Goal: Obtain resource: Download file/media

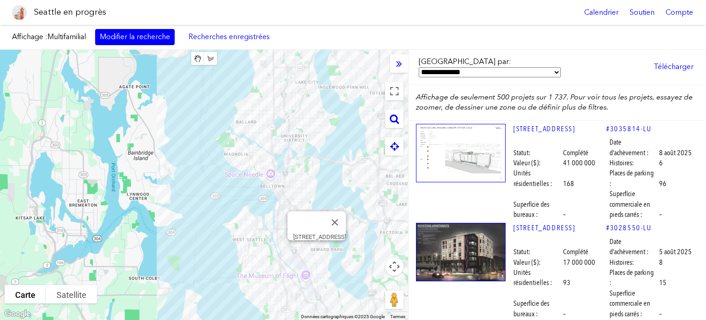
scroll to position [48357, 0]
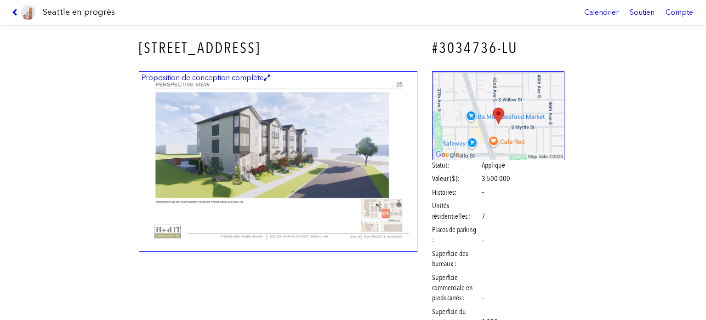
click at [270, 157] on img at bounding box center [278, 161] width 279 height 181
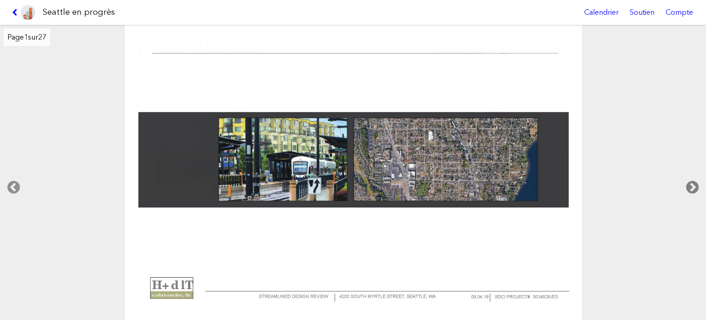
click at [690, 183] on icon at bounding box center [692, 186] width 27 height 29
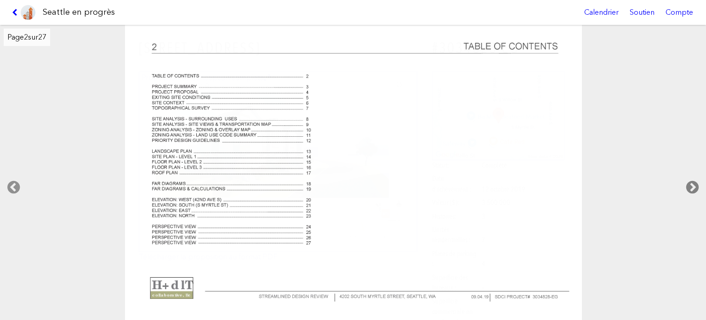
click at [690, 183] on icon at bounding box center [692, 186] width 27 height 29
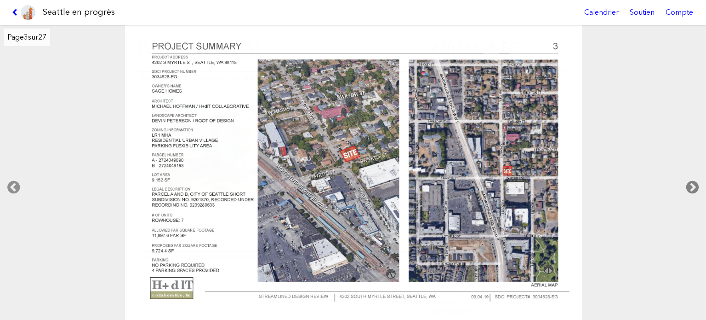
click at [690, 183] on icon at bounding box center [692, 186] width 27 height 29
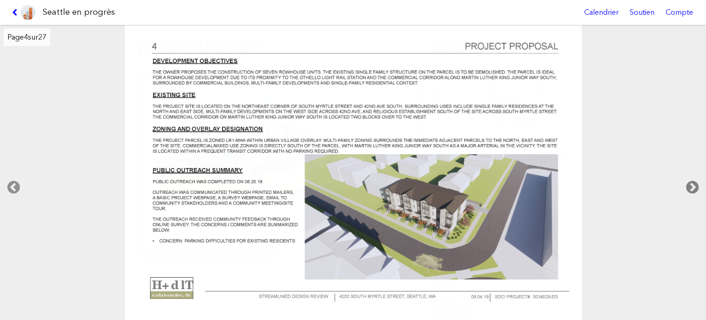
click at [690, 183] on icon at bounding box center [692, 186] width 27 height 29
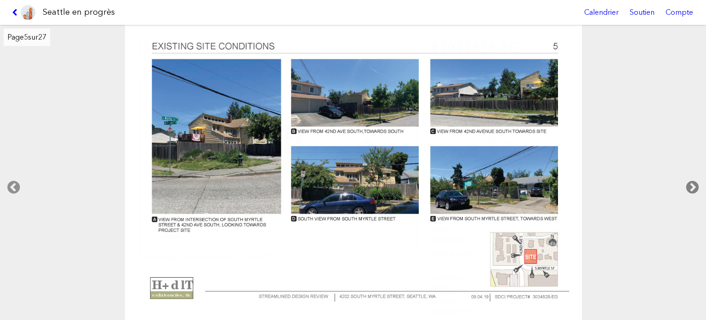
click at [690, 183] on icon at bounding box center [692, 186] width 27 height 29
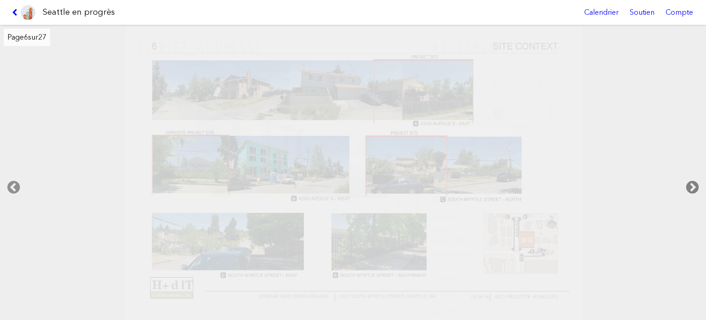
click at [690, 183] on icon at bounding box center [692, 186] width 27 height 29
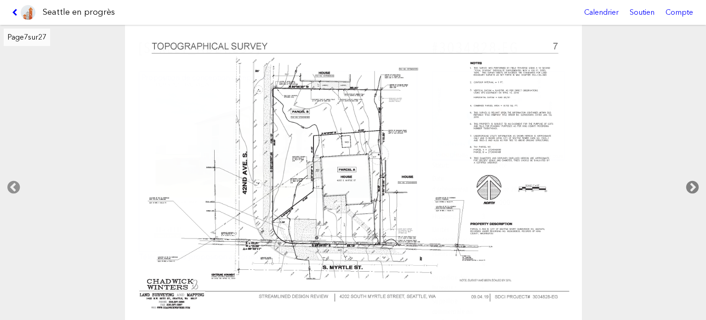
click at [691, 183] on icon at bounding box center [692, 186] width 27 height 29
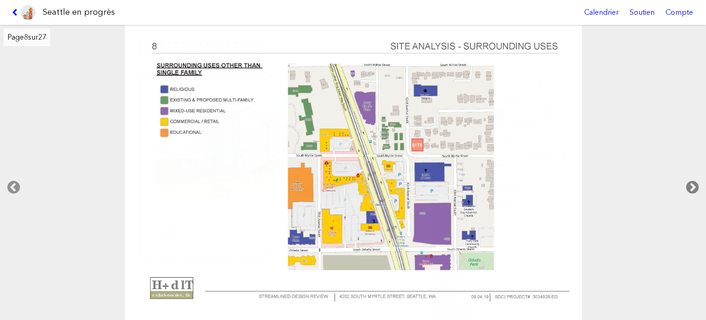
click at [691, 183] on icon at bounding box center [692, 186] width 27 height 29
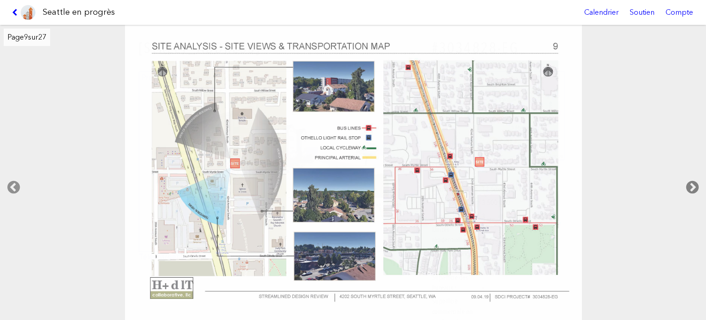
click at [691, 183] on icon at bounding box center [692, 186] width 27 height 29
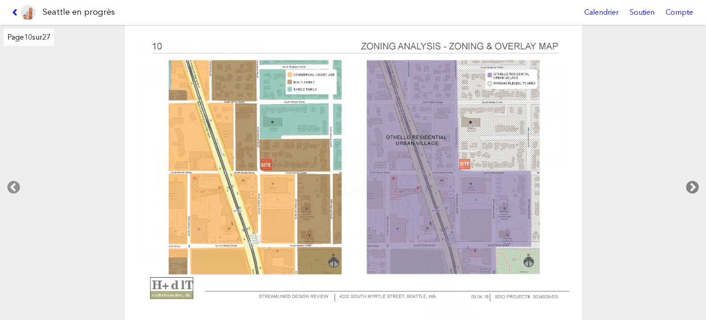
click at [691, 183] on icon at bounding box center [692, 186] width 27 height 29
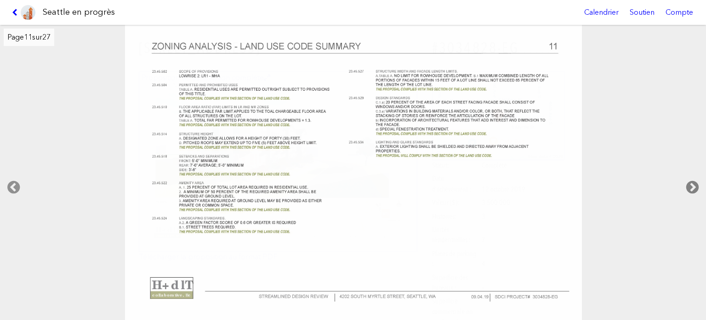
click at [691, 183] on icon at bounding box center [692, 186] width 27 height 29
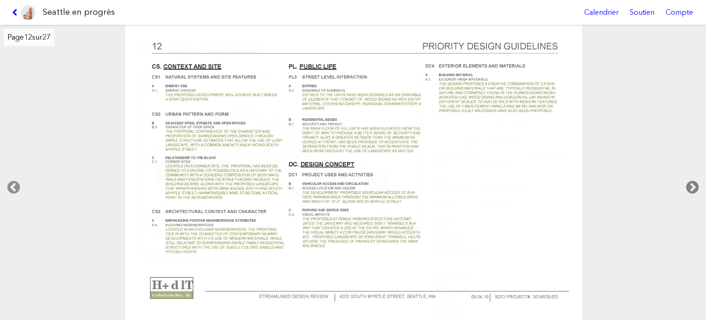
click at [691, 183] on icon at bounding box center [692, 186] width 27 height 29
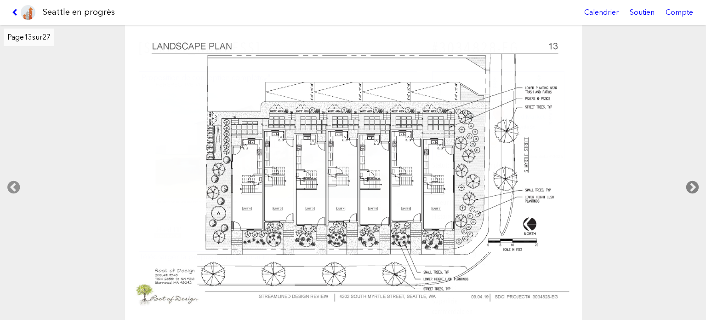
click at [691, 183] on icon at bounding box center [692, 186] width 27 height 29
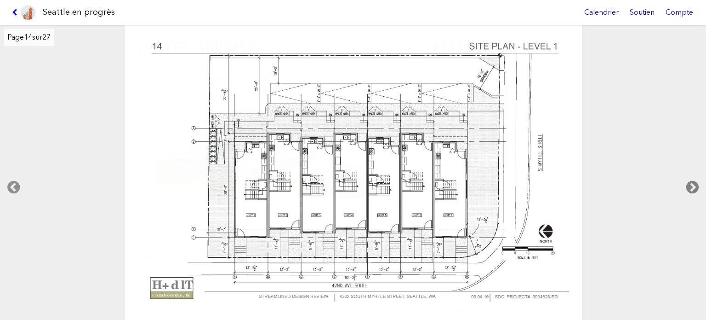
click at [691, 183] on icon at bounding box center [692, 186] width 27 height 29
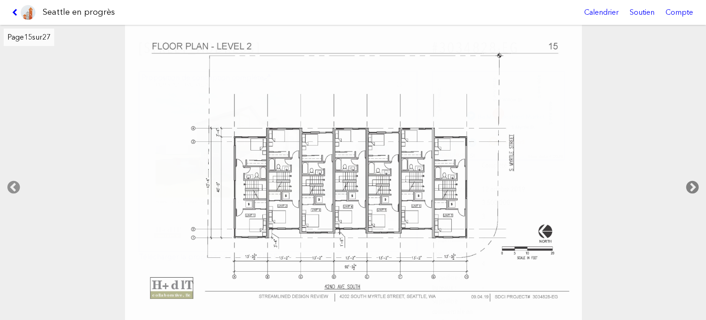
click at [691, 183] on icon at bounding box center [692, 186] width 27 height 29
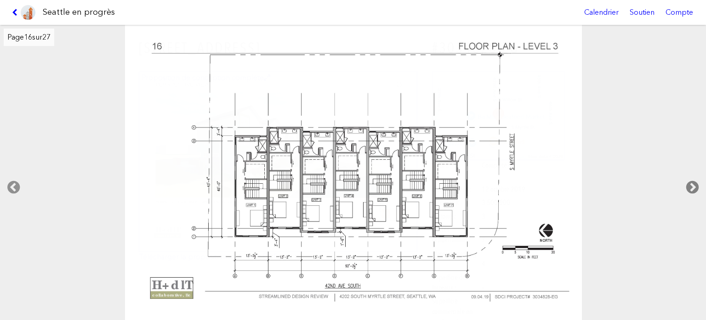
click at [691, 183] on icon at bounding box center [692, 186] width 27 height 29
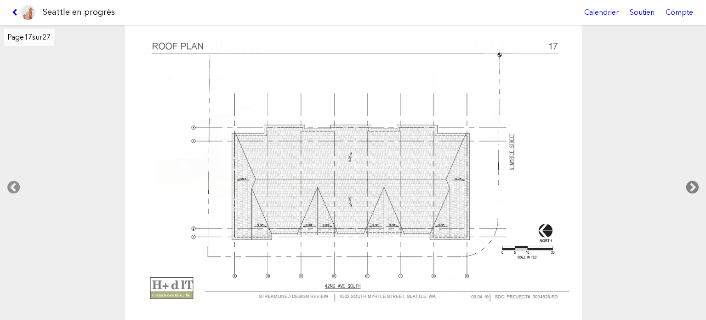
click at [691, 183] on icon at bounding box center [692, 186] width 27 height 29
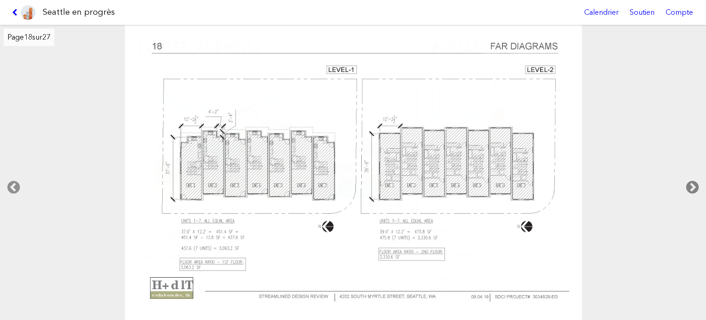
click at [695, 184] on icon at bounding box center [692, 186] width 27 height 29
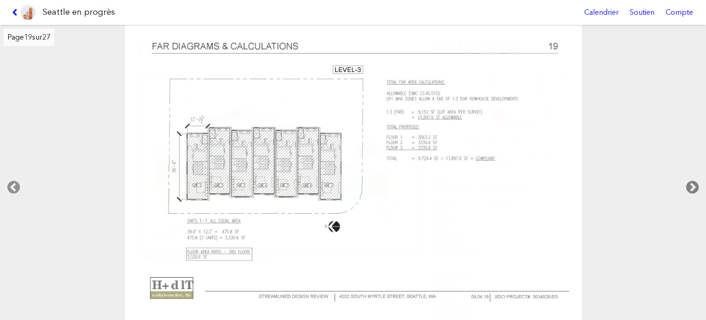
click at [695, 185] on icon at bounding box center [692, 186] width 27 height 29
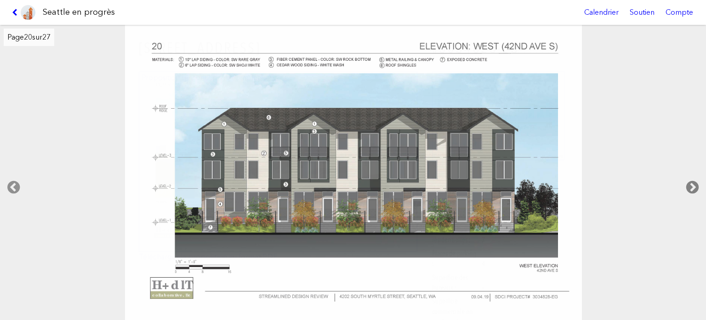
click at [695, 185] on icon at bounding box center [692, 186] width 27 height 29
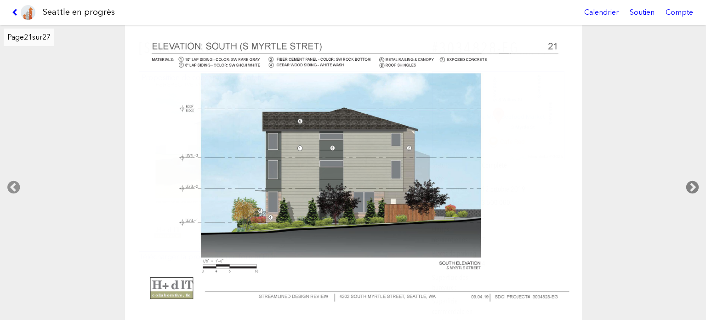
click at [695, 185] on icon at bounding box center [692, 186] width 27 height 29
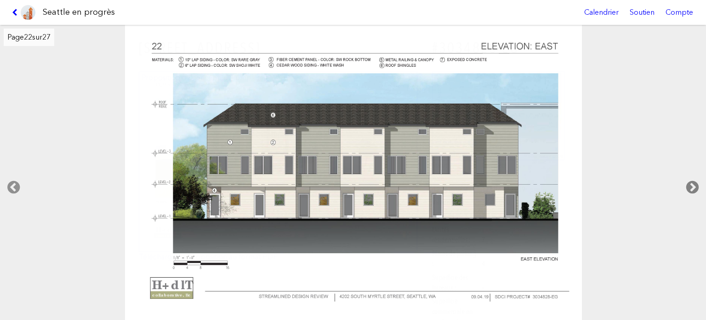
click at [695, 185] on icon at bounding box center [692, 186] width 27 height 29
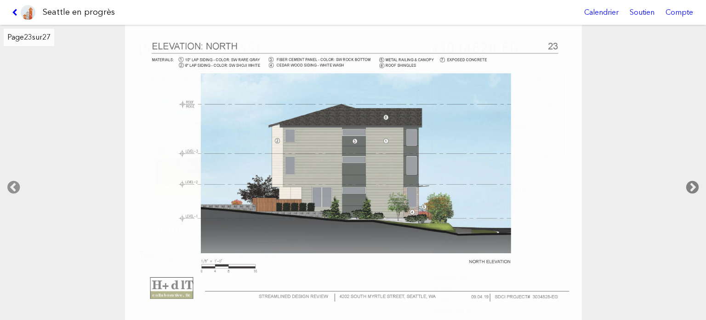
click at [695, 185] on icon at bounding box center [692, 186] width 27 height 29
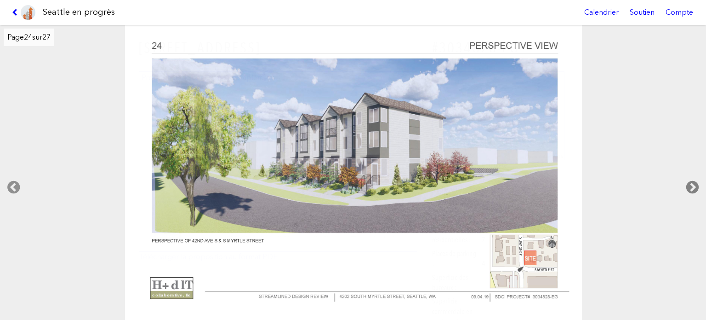
click at [695, 185] on icon at bounding box center [692, 186] width 27 height 29
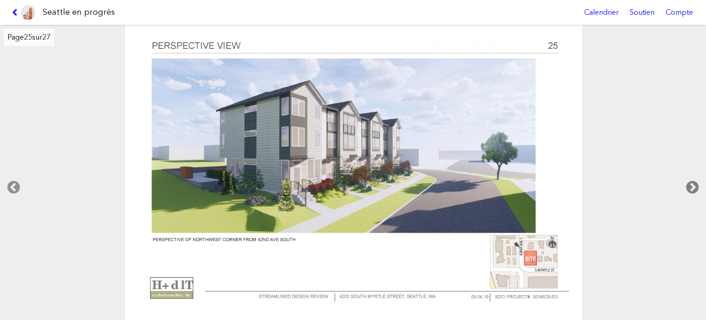
click at [695, 185] on icon at bounding box center [692, 186] width 27 height 29
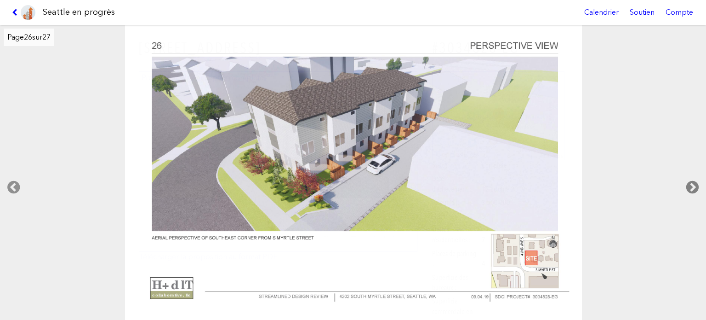
click at [695, 185] on icon at bounding box center [692, 186] width 27 height 29
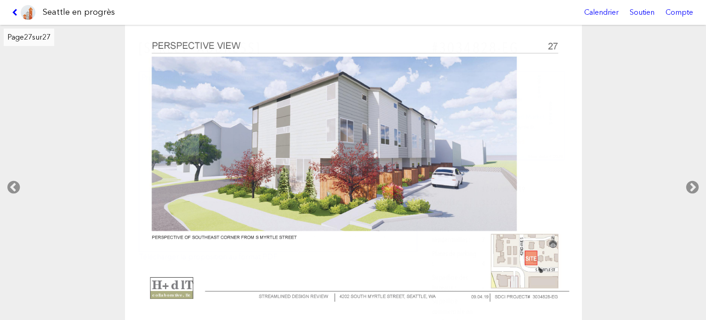
click at [13, 7] on link at bounding box center [23, 12] width 31 height 25
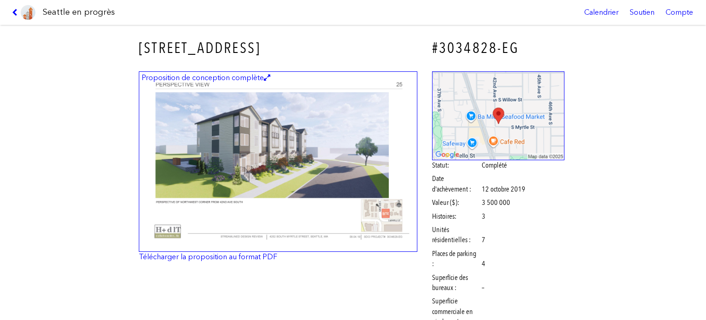
click at [13, 7] on link at bounding box center [23, 12] width 31 height 25
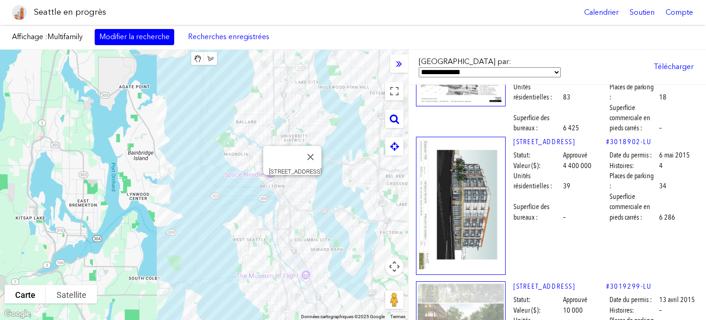
scroll to position [47943, 0]
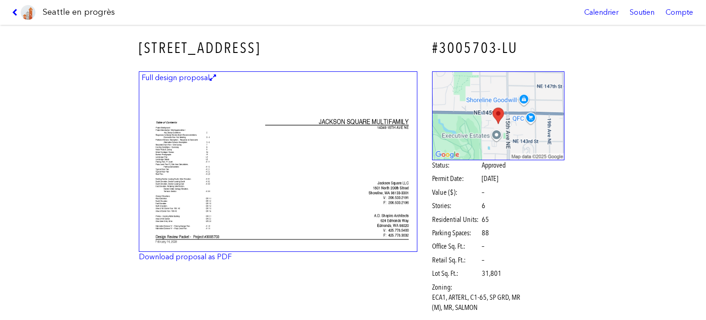
click at [297, 160] on img at bounding box center [278, 161] width 279 height 181
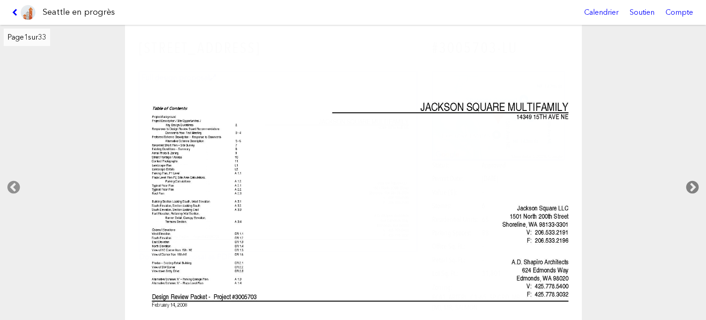
click at [691, 184] on icon at bounding box center [692, 186] width 27 height 29
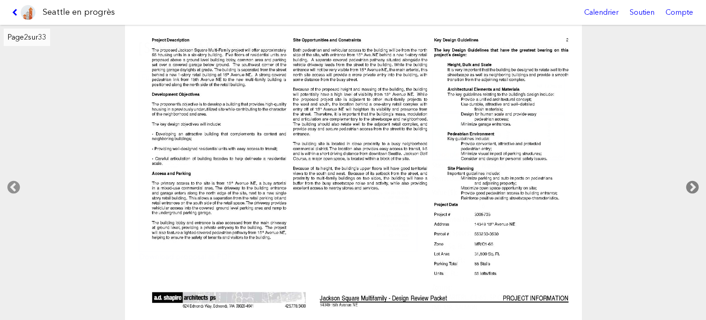
click at [691, 184] on icon at bounding box center [692, 186] width 27 height 29
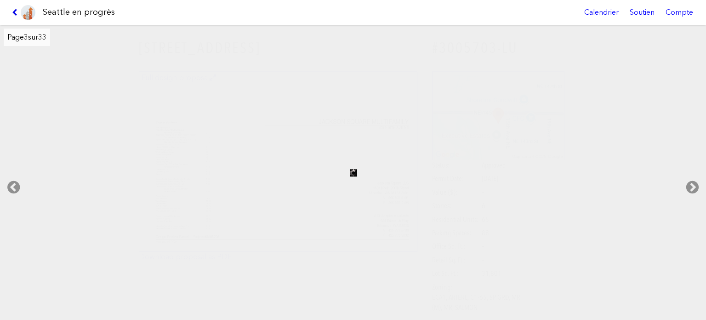
click at [14, 11] on icon at bounding box center [16, 12] width 9 height 7
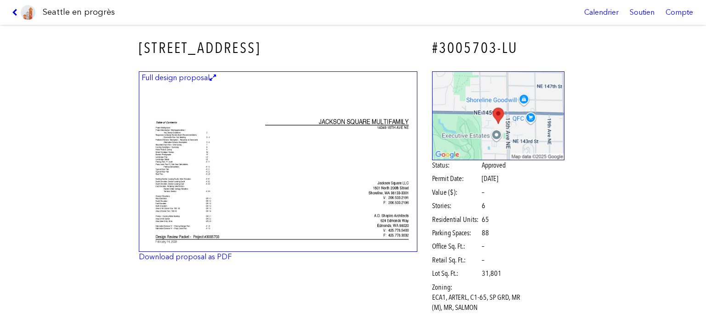
click at [14, 11] on icon at bounding box center [16, 12] width 9 height 7
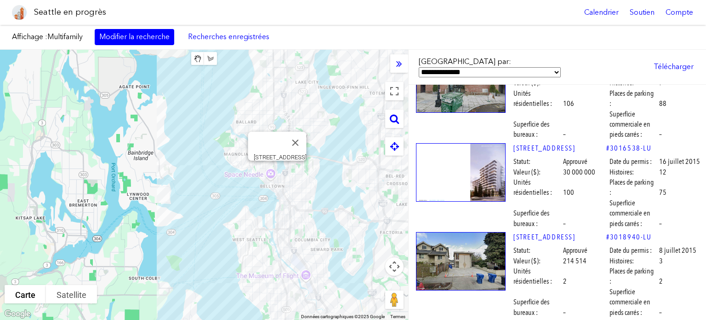
scroll to position [47023, 0]
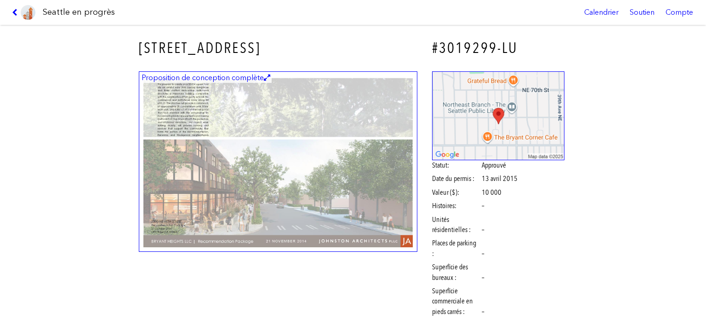
click at [287, 161] on img at bounding box center [278, 161] width 279 height 181
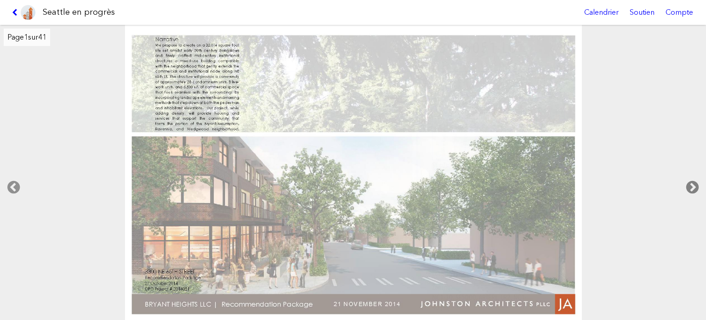
click at [692, 185] on icon at bounding box center [692, 186] width 27 height 29
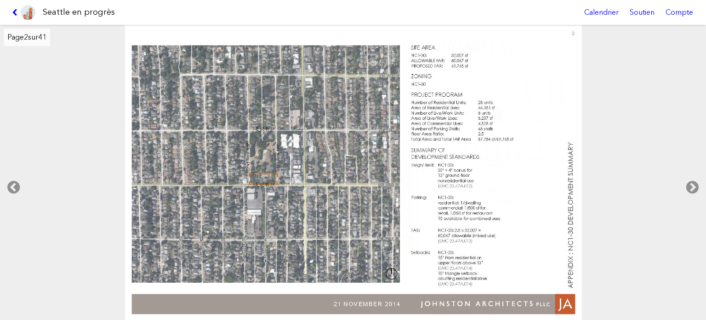
click at [11, 13] on link at bounding box center [23, 12] width 31 height 25
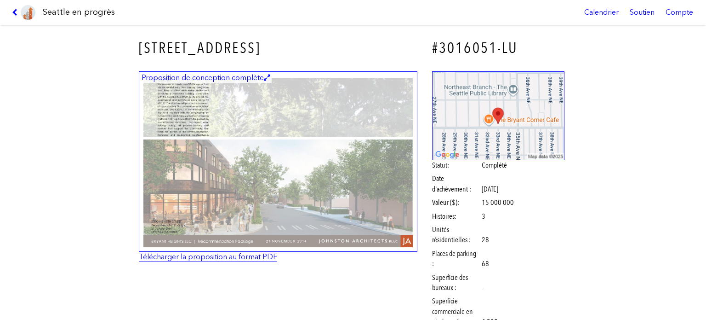
click at [252, 253] on font "Télécharger la proposition au format PDF" at bounding box center [208, 256] width 138 height 9
click at [14, 11] on icon at bounding box center [16, 12] width 9 height 7
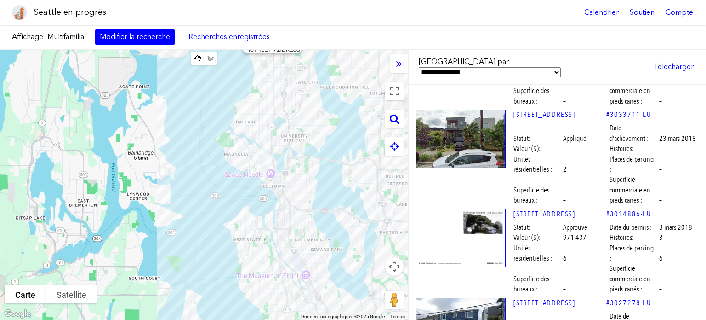
scroll to position [43988, 0]
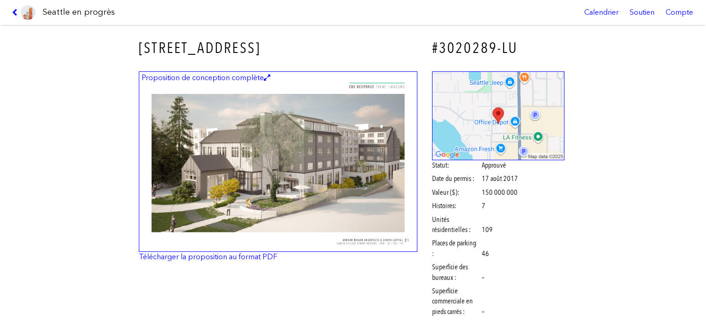
click at [322, 172] on img at bounding box center [278, 161] width 279 height 181
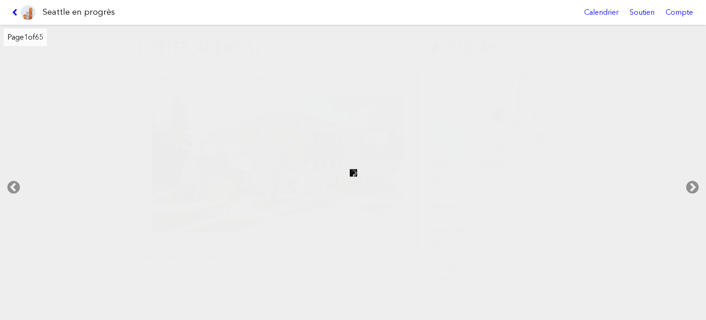
click at [15, 15] on icon at bounding box center [16, 12] width 9 height 7
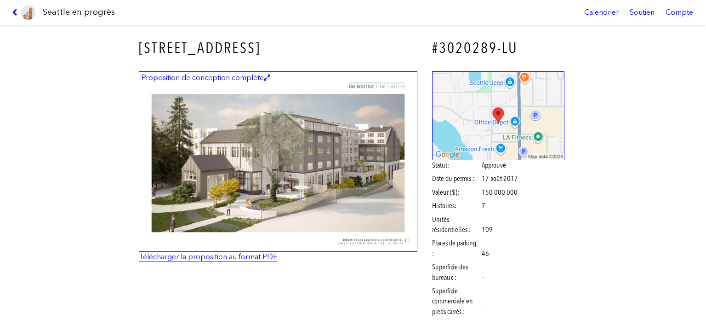
click at [209, 258] on font "Télécharger la proposition au format PDF" at bounding box center [208, 256] width 138 height 9
drag, startPoint x: 11, startPoint y: 11, endPoint x: 376, endPoint y: 99, distance: 375.3
click at [11, 11] on link at bounding box center [23, 12] width 31 height 25
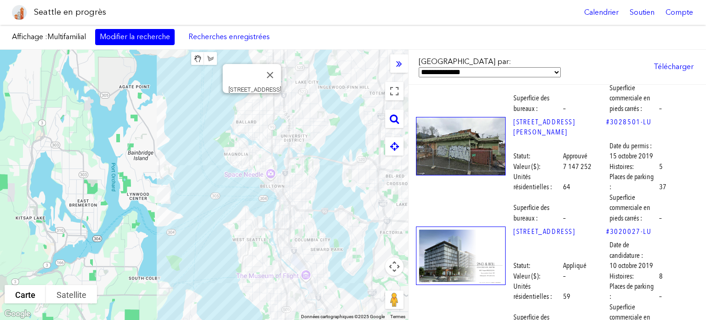
scroll to position [37594, 0]
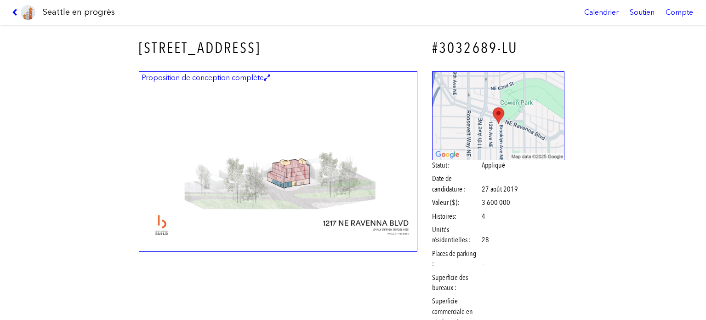
click at [16, 14] on icon at bounding box center [16, 12] width 9 height 7
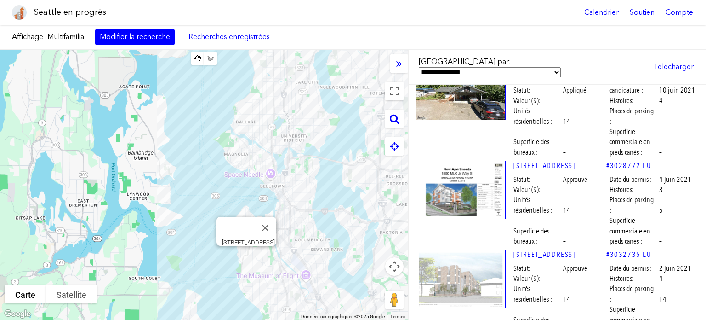
scroll to position [25958, 0]
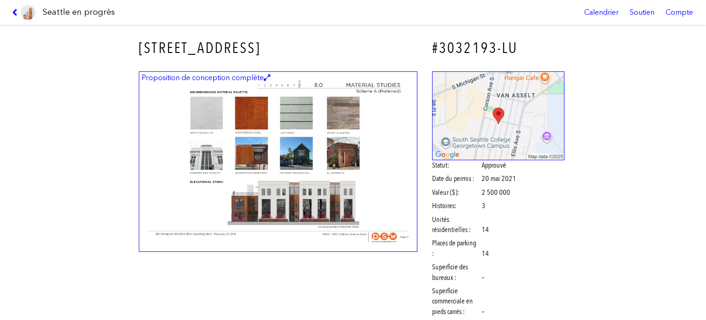
click at [310, 179] on img at bounding box center [278, 161] width 279 height 181
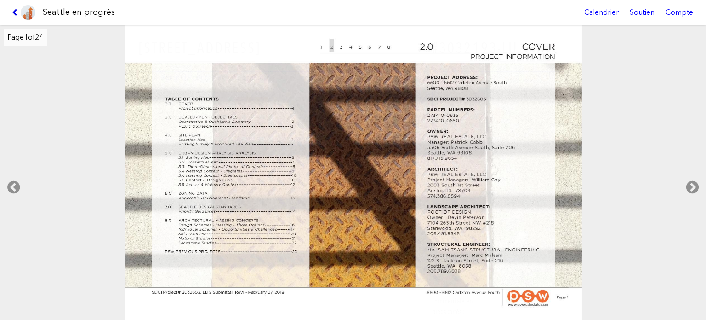
click at [14, 11] on icon at bounding box center [16, 12] width 9 height 7
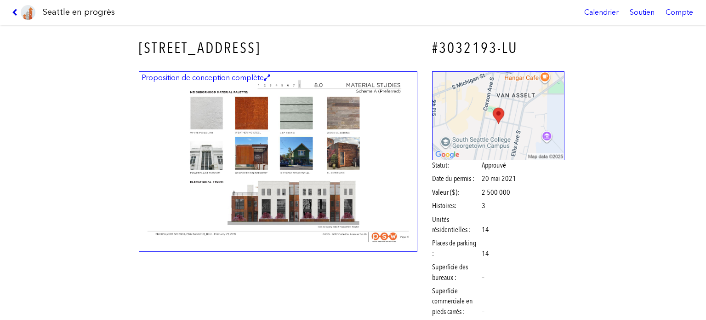
click at [14, 11] on icon at bounding box center [16, 12] width 9 height 7
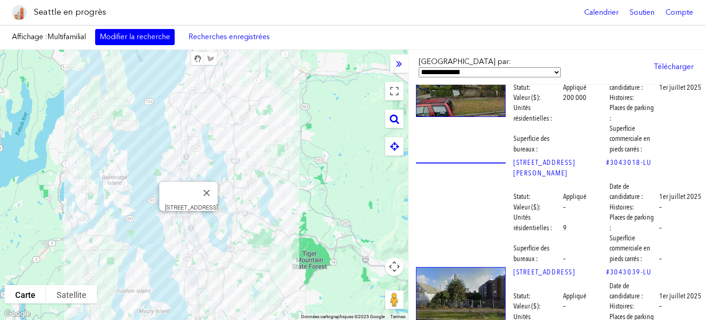
scroll to position [2346, 0]
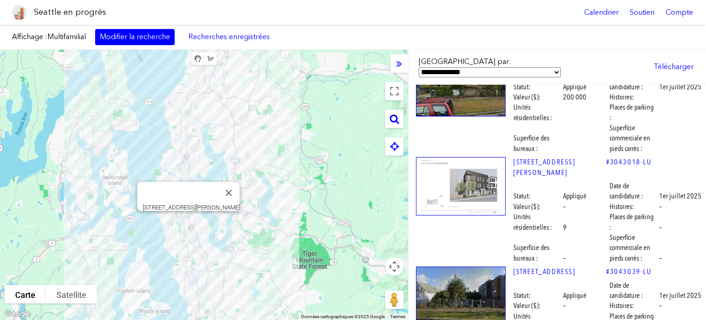
click at [446, 157] on img at bounding box center [461, 186] width 90 height 58
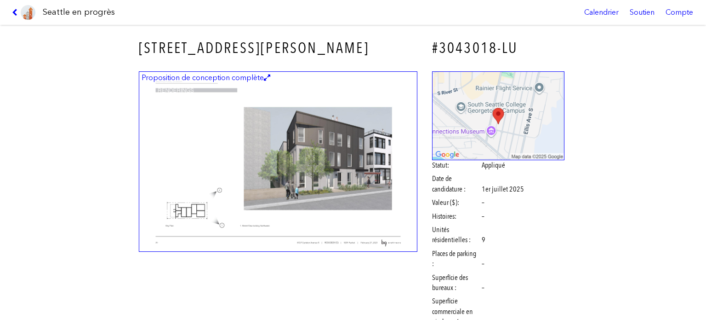
click at [366, 175] on img at bounding box center [278, 161] width 279 height 181
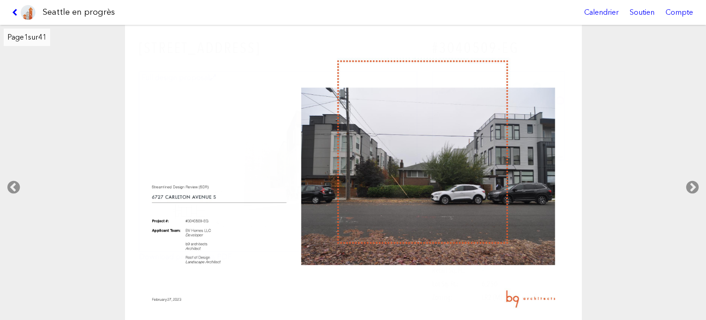
click at [10, 11] on link at bounding box center [23, 12] width 31 height 25
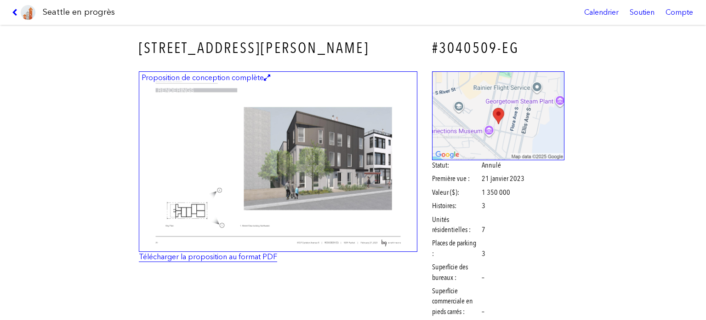
click at [235, 253] on font "Télécharger la proposition au format PDF" at bounding box center [208, 256] width 138 height 9
click at [14, 10] on icon at bounding box center [16, 12] width 9 height 7
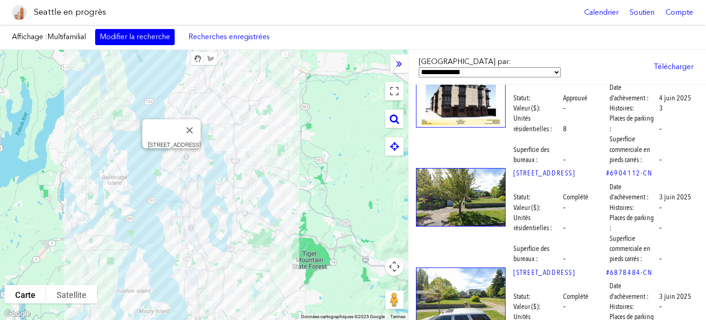
scroll to position [3996, 0]
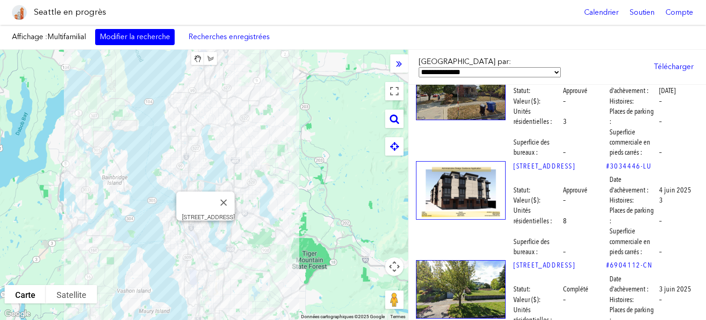
click at [450, 161] on img at bounding box center [461, 190] width 90 height 58
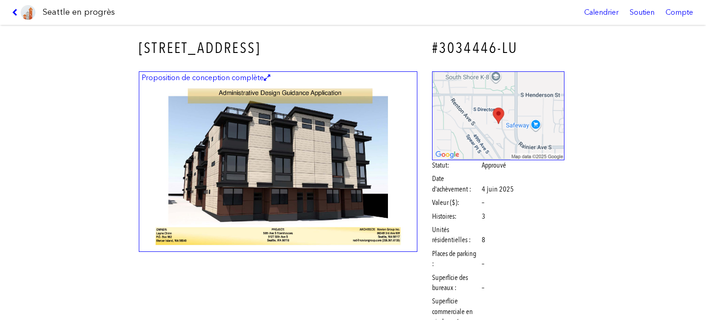
click at [232, 145] on img at bounding box center [278, 161] width 279 height 181
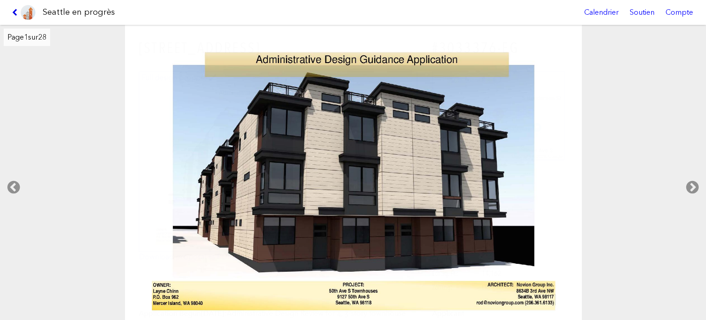
click at [14, 11] on icon at bounding box center [16, 12] width 9 height 7
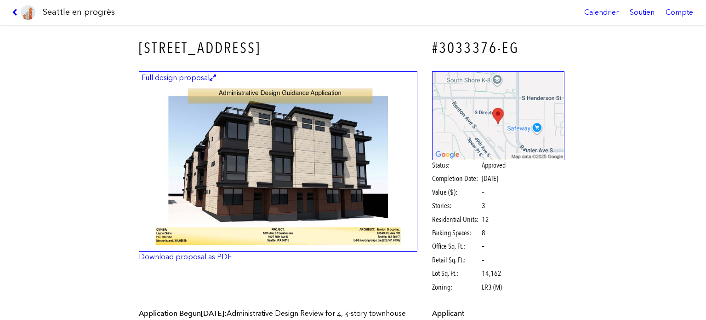
click at [14, 11] on icon at bounding box center [16, 12] width 9 height 7
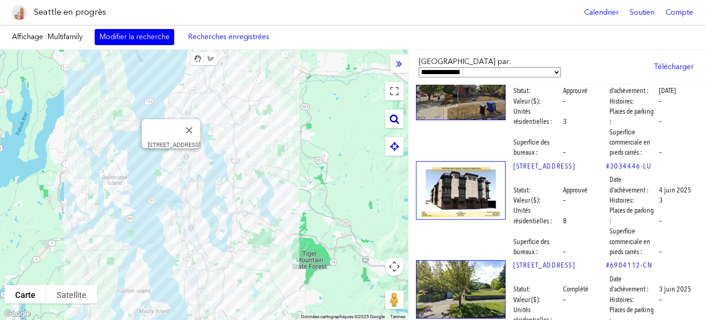
scroll to position [4318, 0]
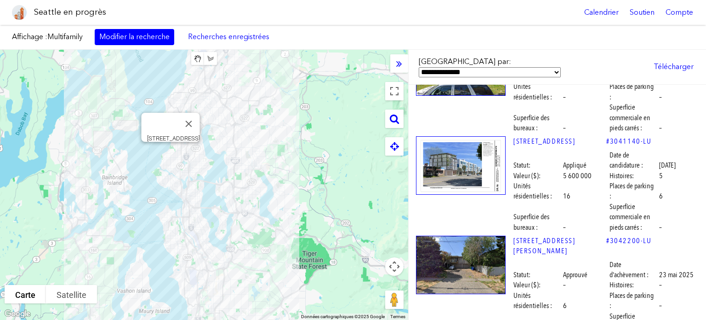
click at [447, 136] on img at bounding box center [461, 165] width 90 height 58
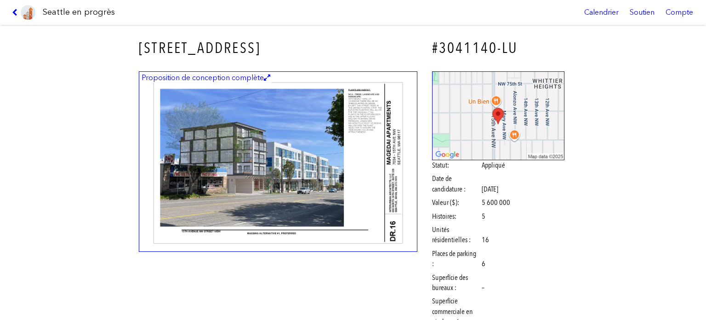
click at [305, 120] on img at bounding box center [278, 161] width 279 height 181
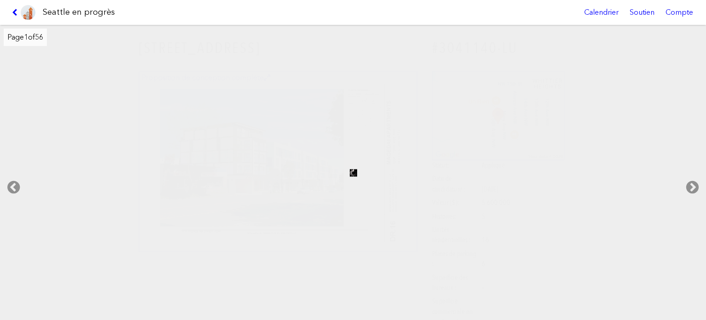
click at [14, 7] on link at bounding box center [23, 12] width 31 height 25
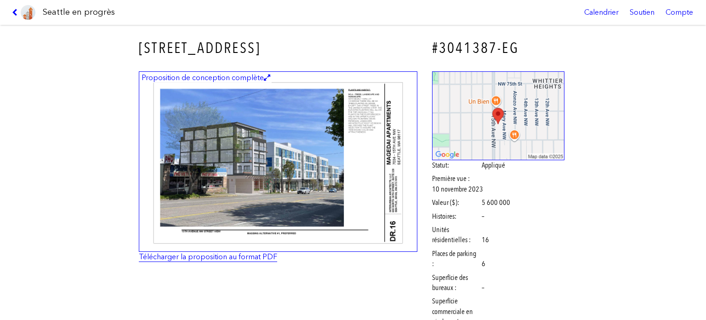
click at [207, 258] on font "Télécharger la proposition au format PDF" at bounding box center [208, 256] width 138 height 9
click at [16, 10] on icon at bounding box center [16, 12] width 9 height 7
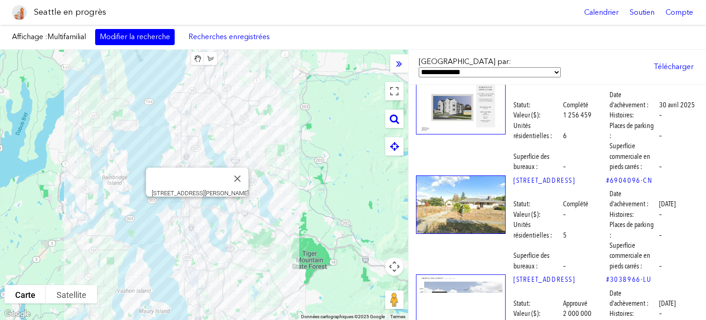
scroll to position [5882, 0]
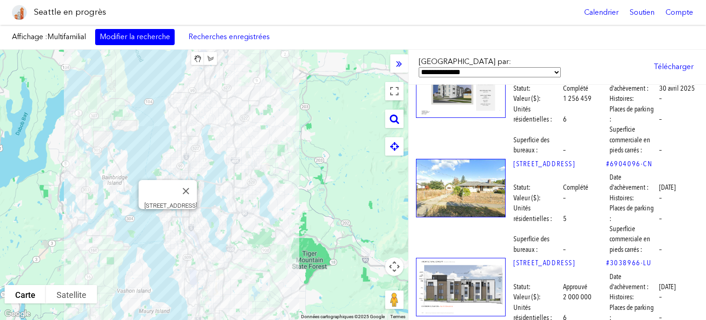
click at [454, 258] on img at bounding box center [461, 287] width 90 height 58
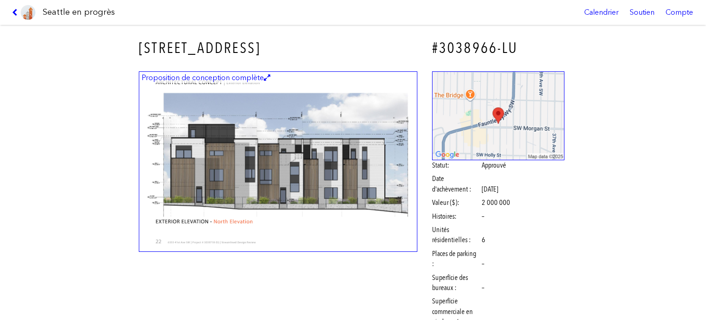
click at [319, 165] on img at bounding box center [278, 161] width 279 height 181
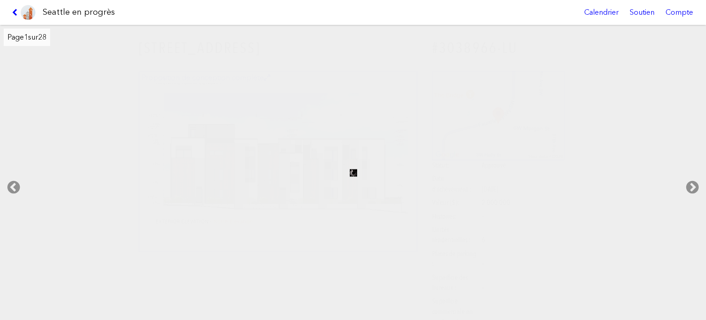
click at [11, 10] on link at bounding box center [23, 12] width 31 height 25
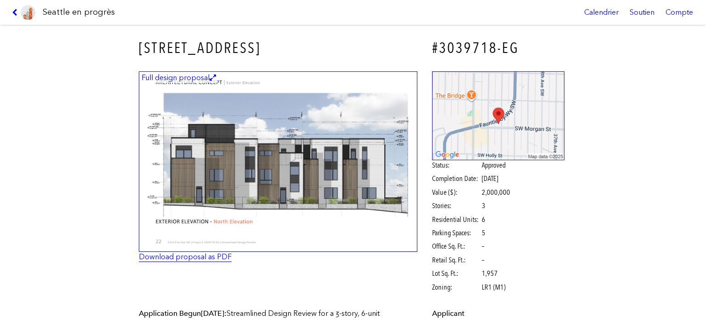
click at [210, 254] on link "Download proposal as PDF" at bounding box center [185, 256] width 93 height 9
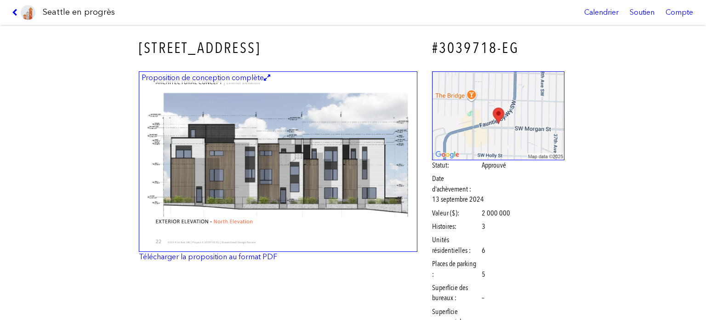
click at [21, 13] on img at bounding box center [28, 12] width 15 height 15
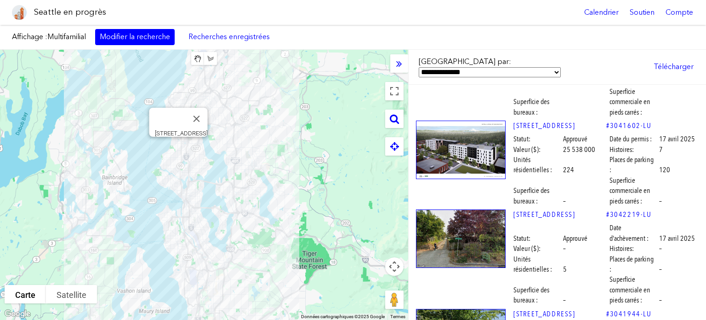
scroll to position [6664, 0]
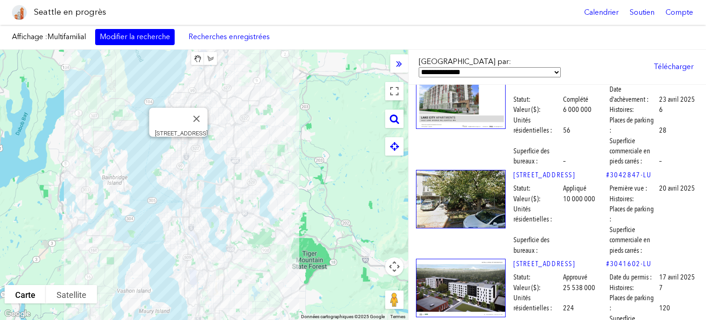
click at [482, 258] on img at bounding box center [461, 287] width 90 height 58
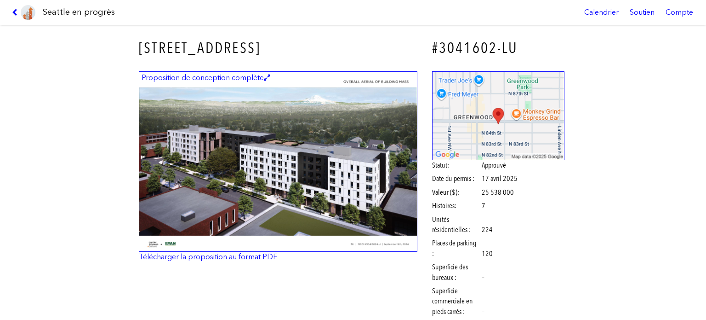
click at [283, 156] on img at bounding box center [278, 161] width 279 height 181
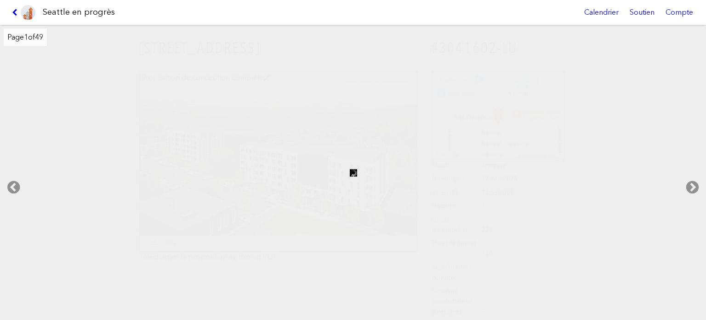
click at [17, 9] on icon at bounding box center [16, 12] width 9 height 7
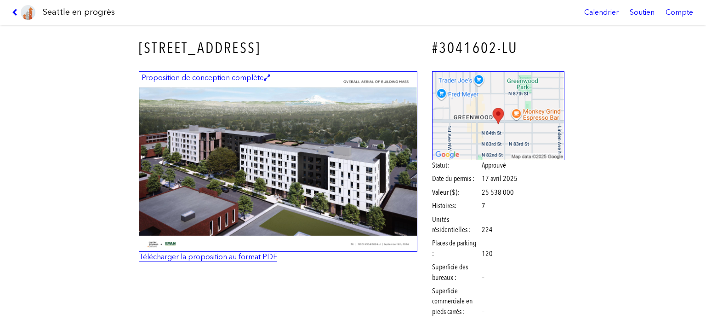
click at [224, 253] on font "Télécharger la proposition au format PDF" at bounding box center [208, 256] width 138 height 9
click at [15, 11] on icon at bounding box center [16, 12] width 9 height 7
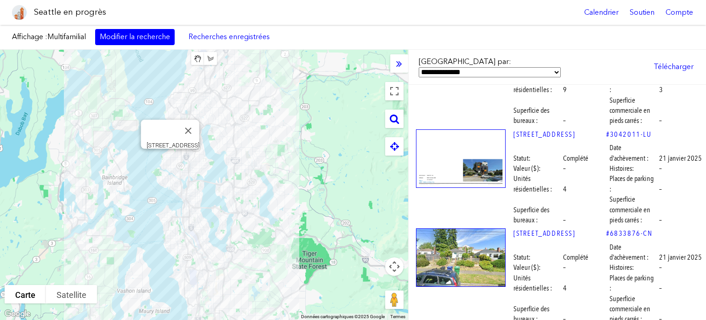
scroll to position [9837, 0]
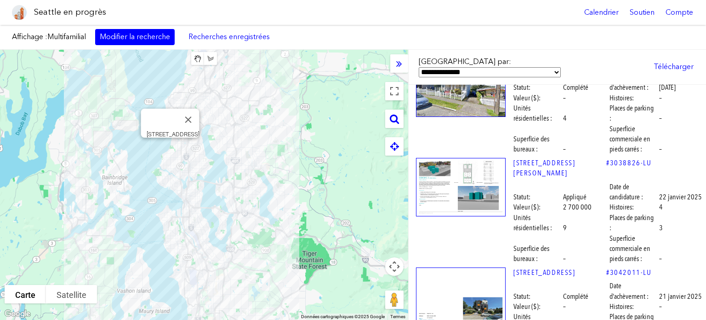
click at [487, 267] on img at bounding box center [461, 296] width 90 height 58
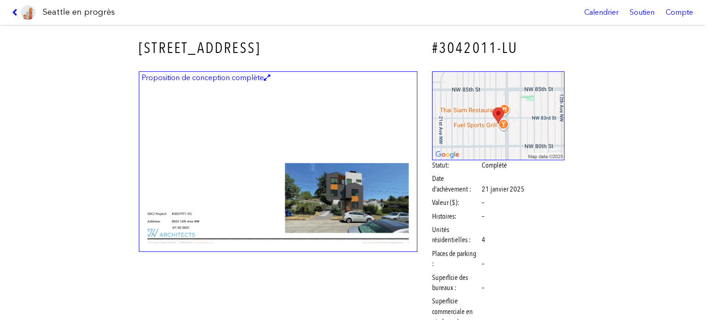
click at [235, 201] on img at bounding box center [278, 161] width 279 height 181
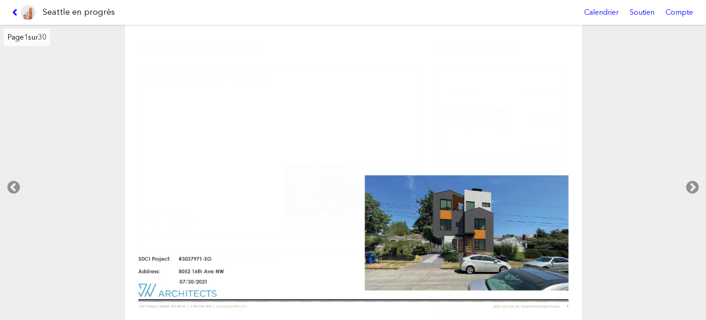
click at [11, 14] on link at bounding box center [23, 12] width 31 height 25
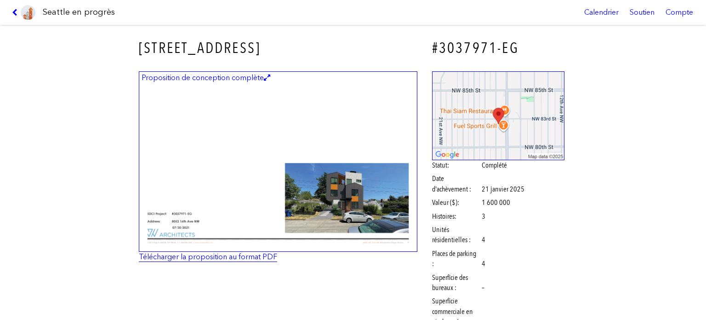
click at [183, 255] on font "Télécharger la proposition au format PDF" at bounding box center [208, 256] width 138 height 9
click at [11, 9] on link at bounding box center [23, 12] width 31 height 25
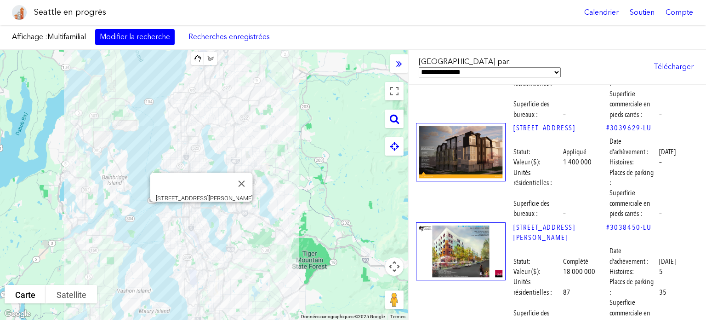
scroll to position [10895, 0]
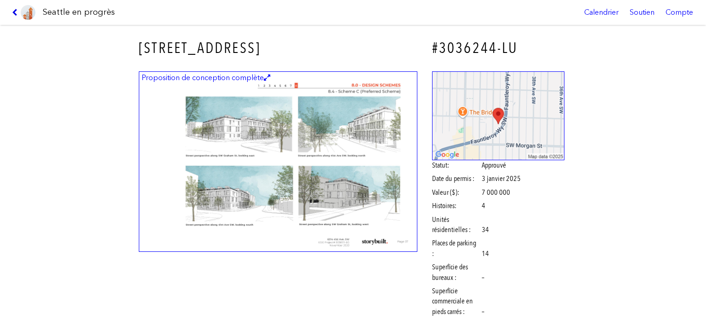
click at [15, 10] on icon at bounding box center [16, 12] width 9 height 7
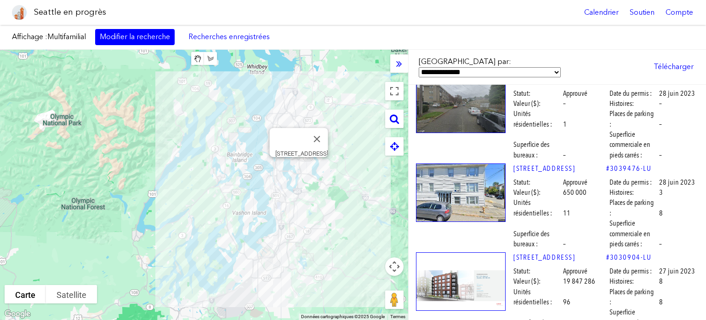
scroll to position [24929, 0]
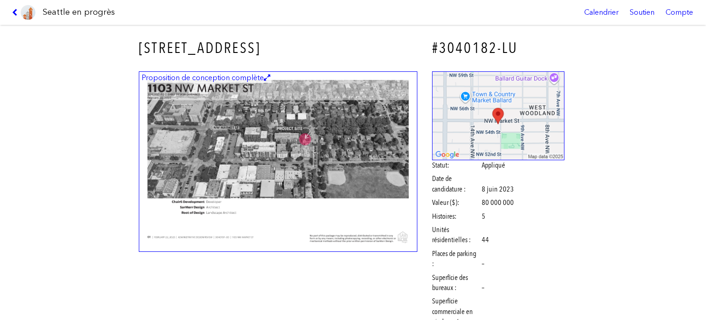
click at [357, 169] on img at bounding box center [278, 161] width 279 height 181
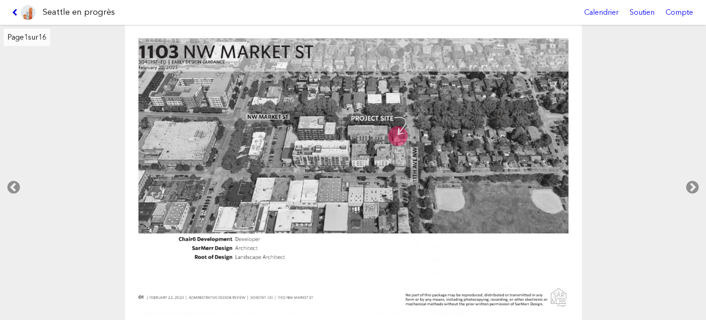
click at [14, 11] on icon at bounding box center [16, 12] width 9 height 7
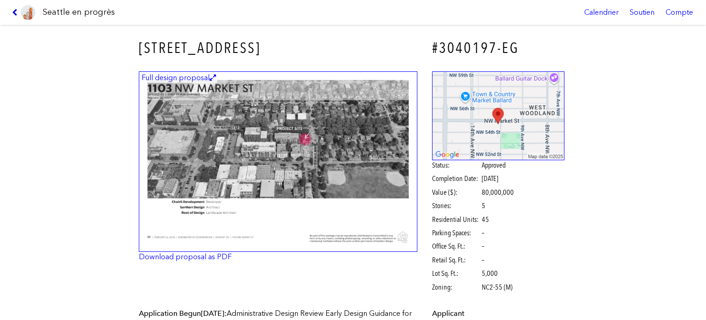
click at [14, 11] on icon at bounding box center [16, 12] width 9 height 7
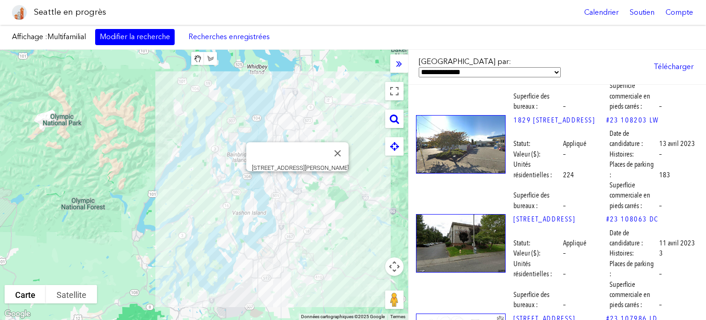
scroll to position [27274, 0]
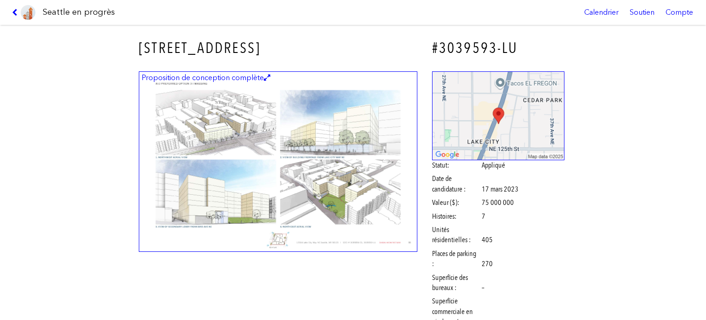
click at [357, 178] on img at bounding box center [278, 161] width 279 height 181
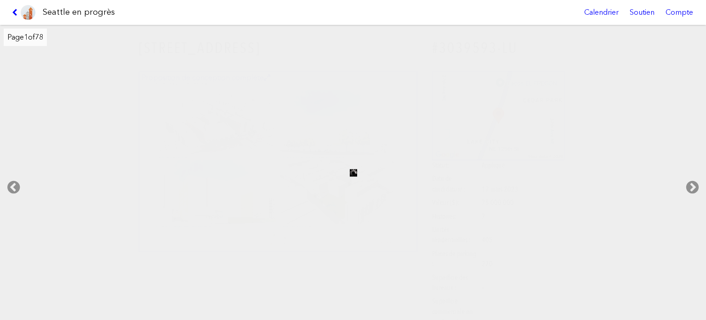
click at [12, 11] on icon at bounding box center [16, 12] width 9 height 7
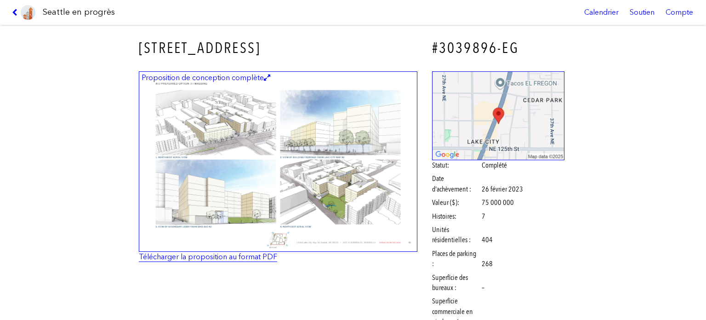
click at [203, 255] on font "Télécharger la proposition au format PDF" at bounding box center [208, 256] width 138 height 9
click at [14, 11] on icon at bounding box center [16, 12] width 9 height 7
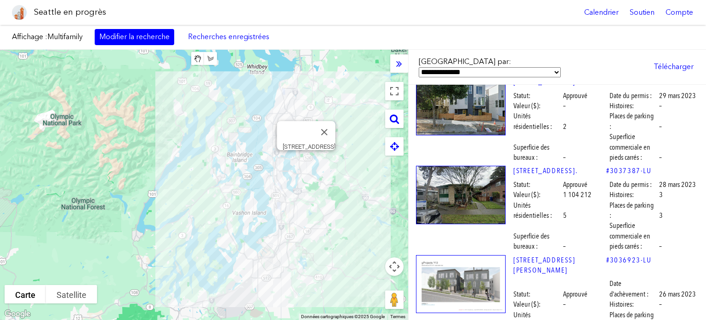
scroll to position [27320, 0]
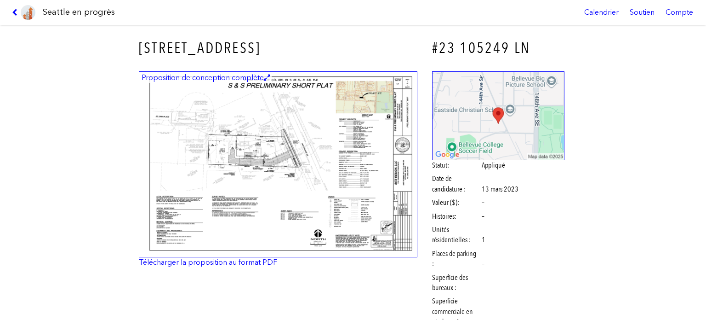
click at [318, 141] on img at bounding box center [278, 164] width 279 height 186
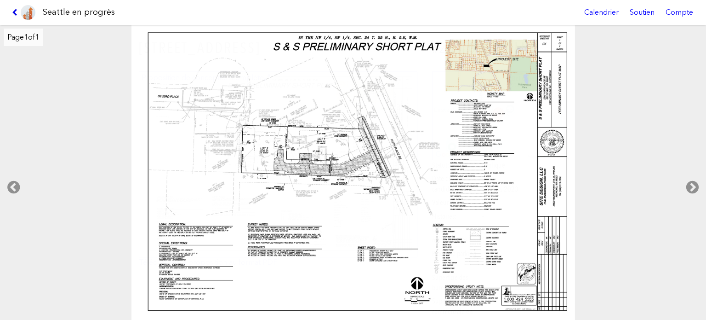
click at [13, 12] on icon at bounding box center [16, 12] width 9 height 7
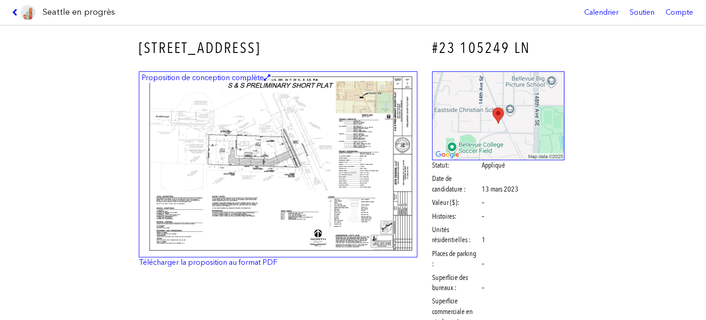
click at [13, 12] on icon at bounding box center [16, 12] width 9 height 7
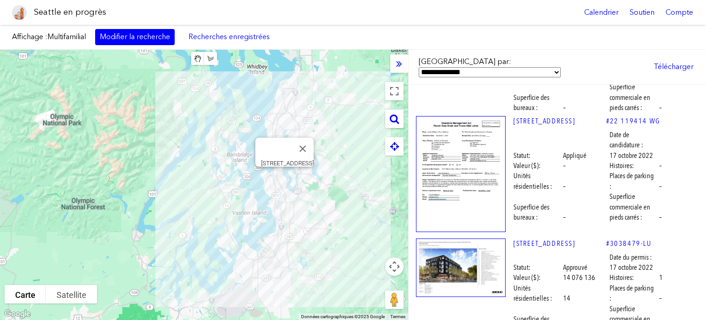
scroll to position [31644, 0]
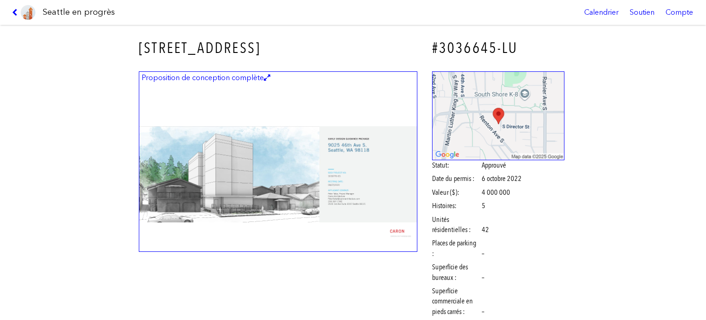
click at [258, 155] on img at bounding box center [278, 161] width 279 height 181
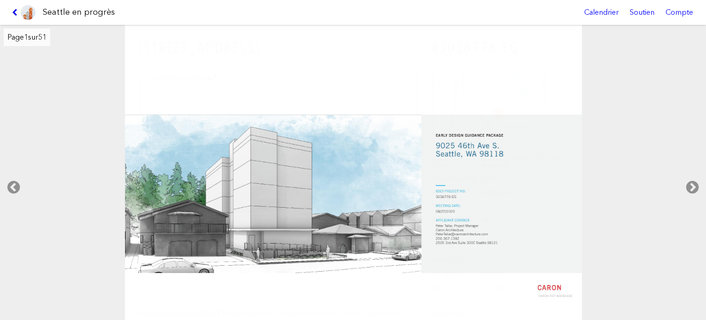
click at [14, 9] on icon at bounding box center [16, 12] width 9 height 7
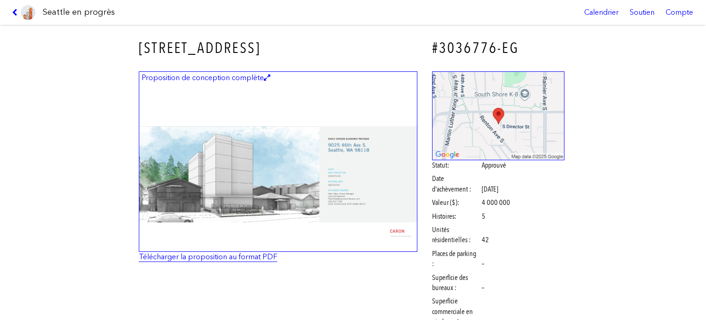
click at [217, 254] on font "Télécharger la proposition au format PDF" at bounding box center [208, 256] width 138 height 9
drag, startPoint x: 15, startPoint y: 11, endPoint x: 561, endPoint y: 230, distance: 588.2
click at [15, 11] on icon at bounding box center [16, 12] width 9 height 7
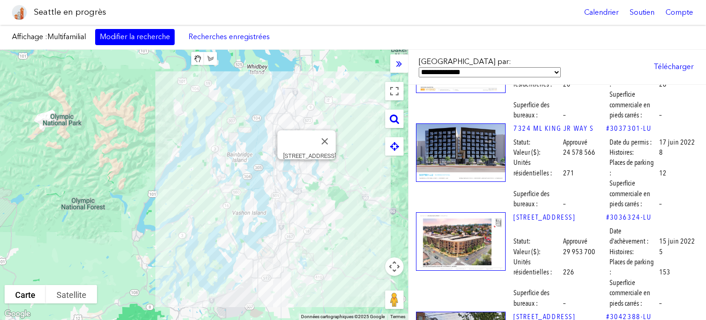
scroll to position [34030, 0]
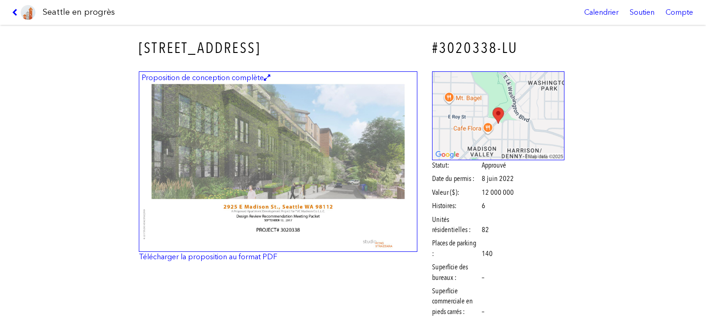
click at [265, 197] on img at bounding box center [278, 161] width 279 height 181
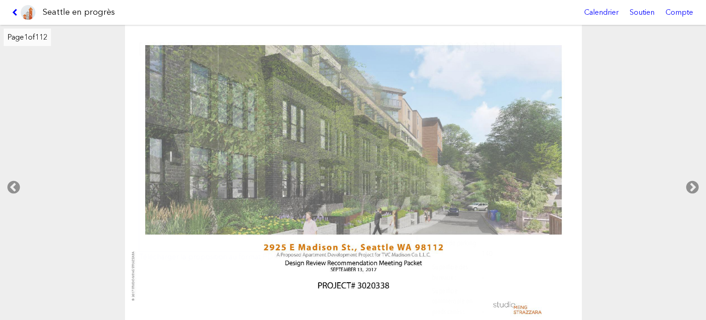
click at [13, 7] on link at bounding box center [23, 12] width 31 height 25
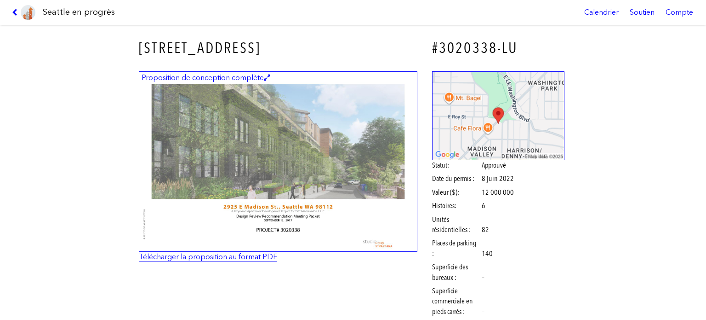
click at [239, 256] on font "Télécharger la proposition au format PDF" at bounding box center [208, 256] width 138 height 9
drag, startPoint x: 15, startPoint y: 9, endPoint x: 51, endPoint y: 28, distance: 40.7
click at [15, 9] on icon at bounding box center [16, 12] width 9 height 7
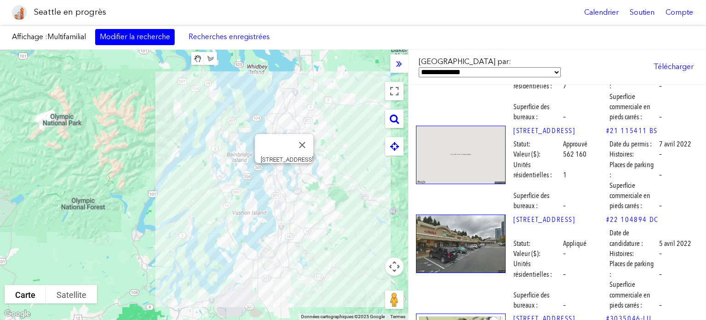
scroll to position [35733, 0]
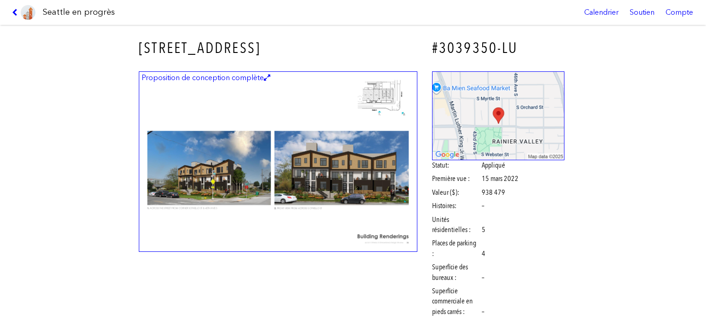
click at [15, 8] on link at bounding box center [23, 12] width 31 height 25
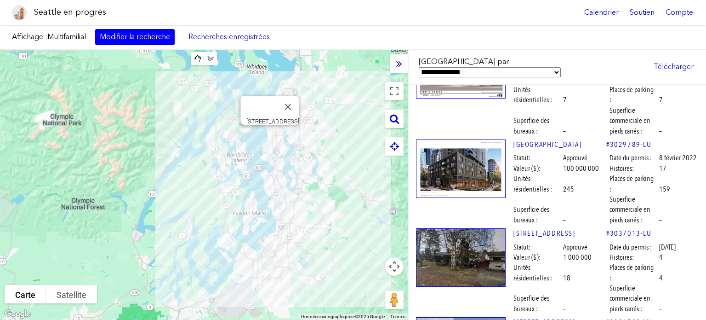
scroll to position [36285, 0]
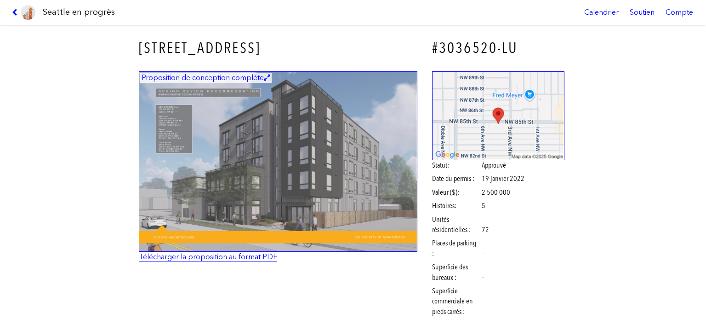
click at [249, 256] on font "Télécharger la proposition au format PDF" at bounding box center [208, 256] width 138 height 9
drag, startPoint x: 15, startPoint y: 9, endPoint x: 69, endPoint y: 23, distance: 56.1
click at [15, 9] on icon at bounding box center [16, 12] width 9 height 7
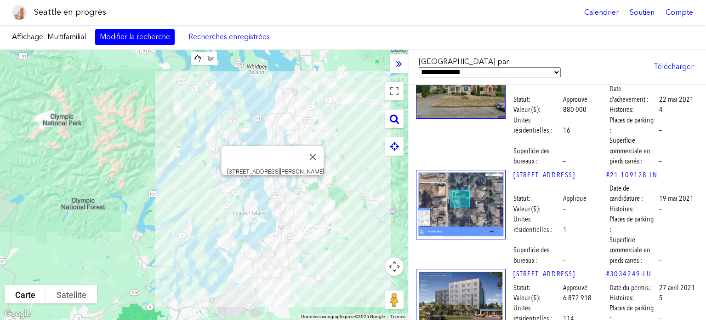
scroll to position [39459, 0]
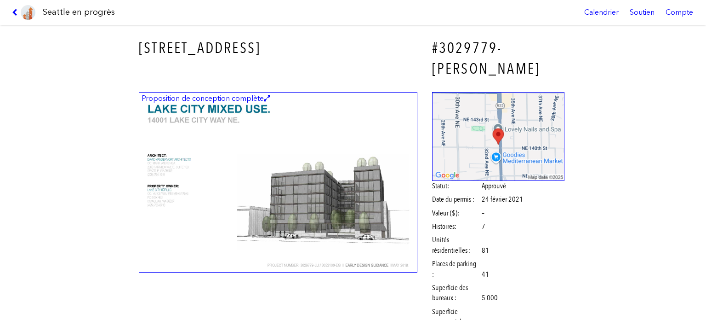
click at [354, 181] on img at bounding box center [278, 182] width 279 height 181
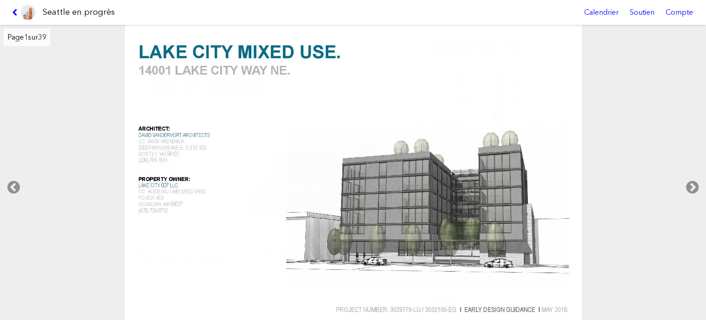
click at [13, 7] on link at bounding box center [23, 12] width 31 height 25
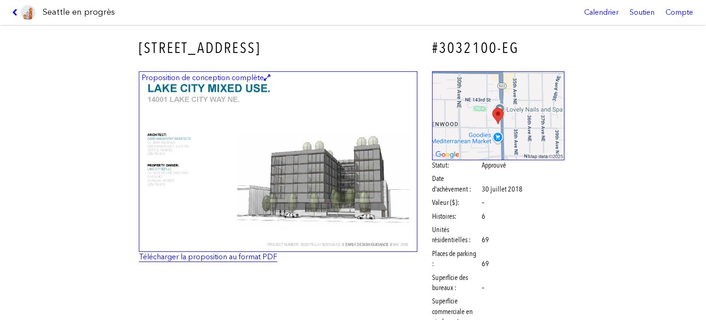
click at [239, 253] on font "Télécharger la proposition au format PDF" at bounding box center [208, 256] width 138 height 9
drag, startPoint x: 12, startPoint y: 10, endPoint x: 147, endPoint y: 60, distance: 143.8
click at [12, 11] on icon at bounding box center [16, 12] width 9 height 7
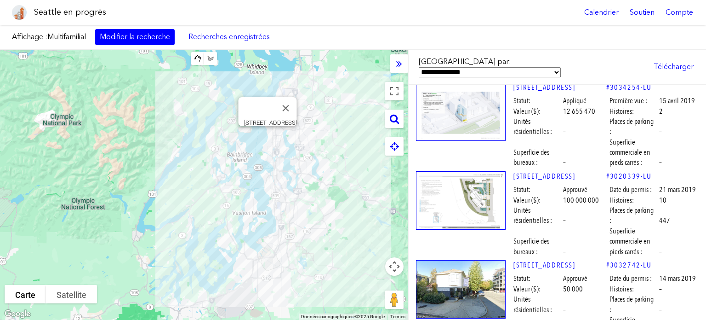
scroll to position [44794, 0]
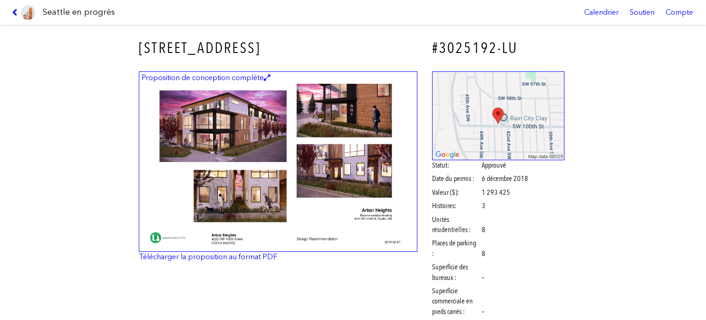
click at [13, 11] on icon at bounding box center [16, 12] width 9 height 7
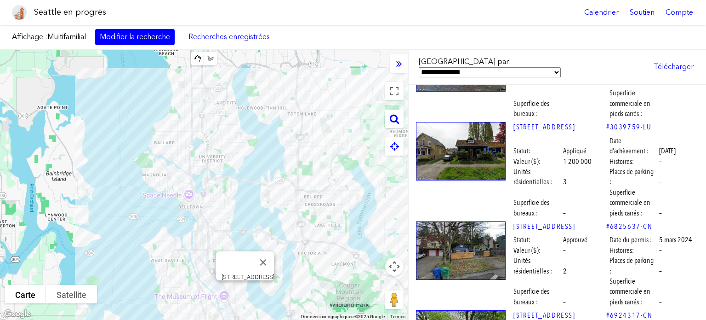
scroll to position [20784, 0]
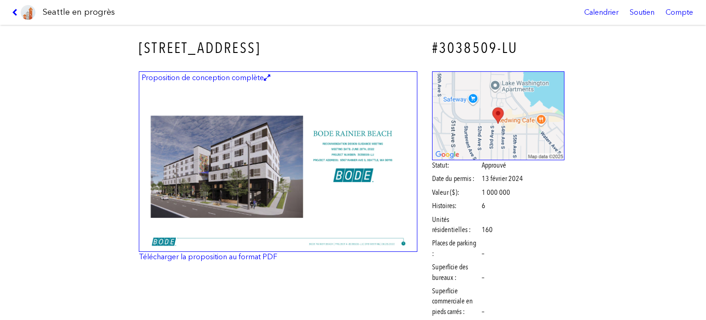
click at [254, 184] on img at bounding box center [278, 161] width 279 height 181
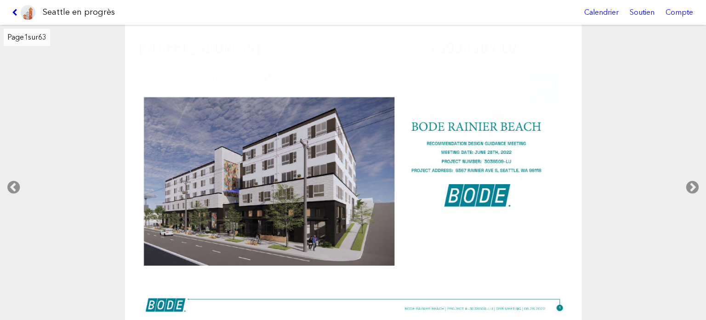
click at [13, 9] on icon at bounding box center [16, 12] width 9 height 7
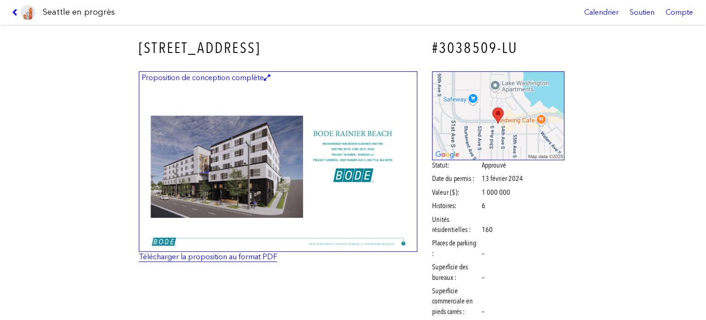
click at [180, 254] on font "Télécharger la proposition au format PDF" at bounding box center [208, 256] width 138 height 9
click at [15, 8] on link at bounding box center [23, 12] width 31 height 25
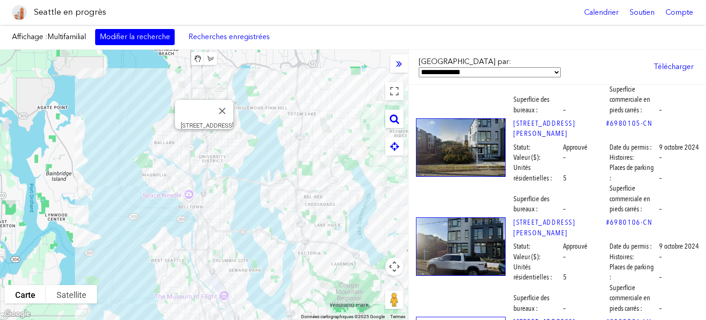
scroll to position [15265, 0]
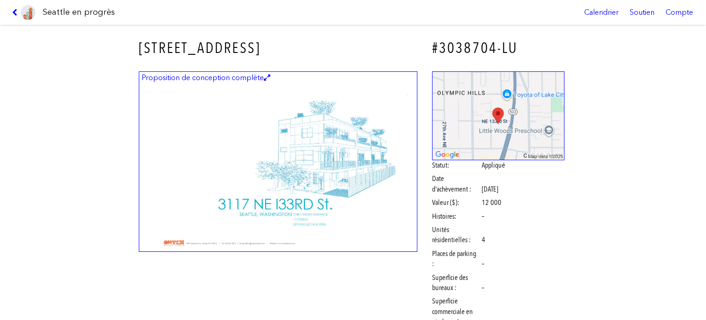
click at [322, 131] on img at bounding box center [278, 161] width 279 height 181
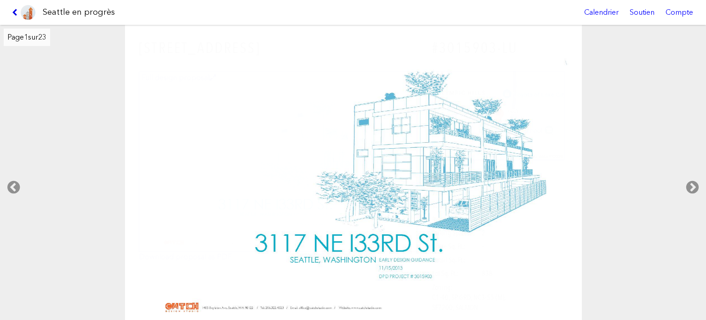
click at [13, 10] on icon at bounding box center [16, 12] width 9 height 7
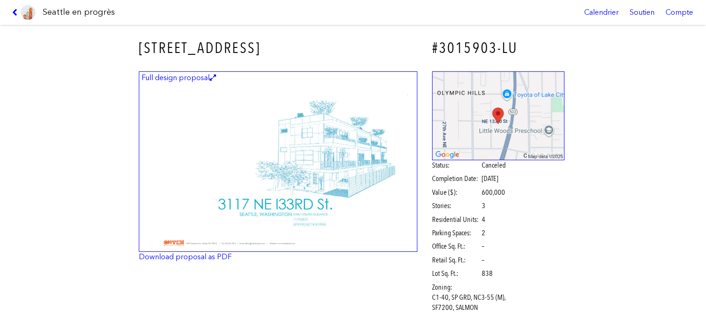
click at [15, 7] on link at bounding box center [23, 12] width 31 height 25
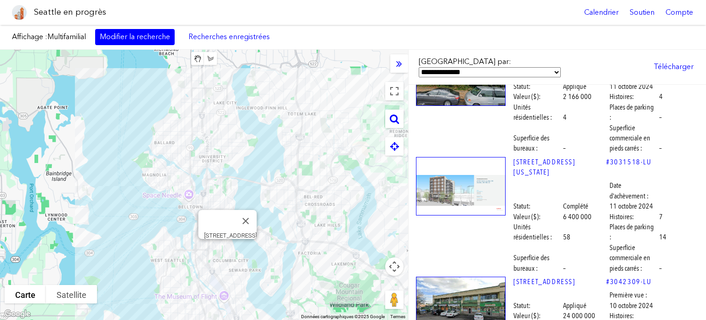
scroll to position [14575, 0]
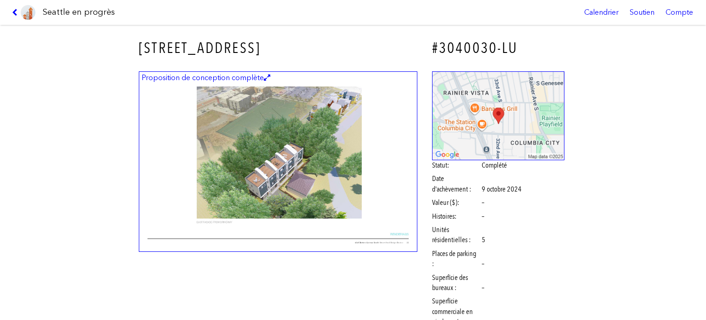
click at [321, 176] on img at bounding box center [278, 161] width 279 height 181
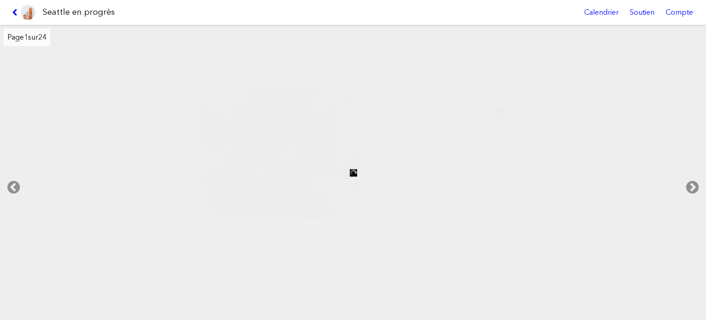
click at [12, 10] on icon at bounding box center [16, 12] width 9 height 7
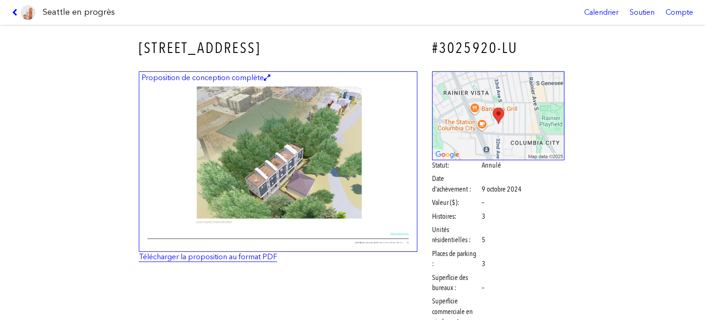
click at [248, 260] on font "Télécharger la proposition au format PDF" at bounding box center [208, 256] width 138 height 9
click at [15, 12] on icon at bounding box center [16, 12] width 9 height 7
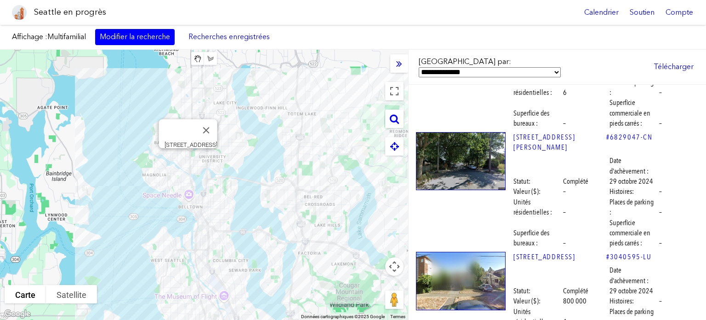
scroll to position [13333, 0]
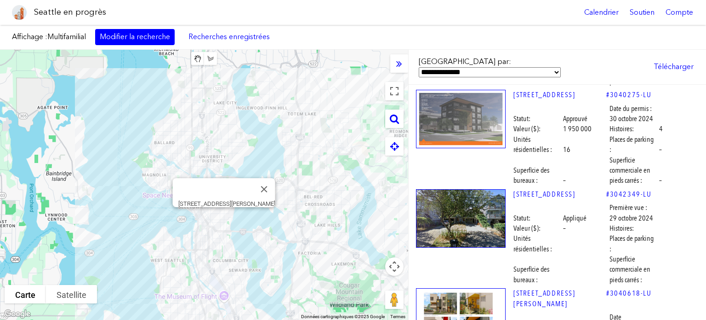
click at [449, 288] on img at bounding box center [461, 317] width 90 height 58
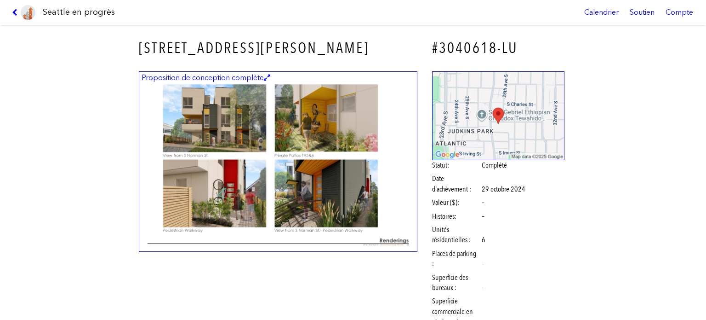
click at [378, 149] on img at bounding box center [278, 161] width 279 height 181
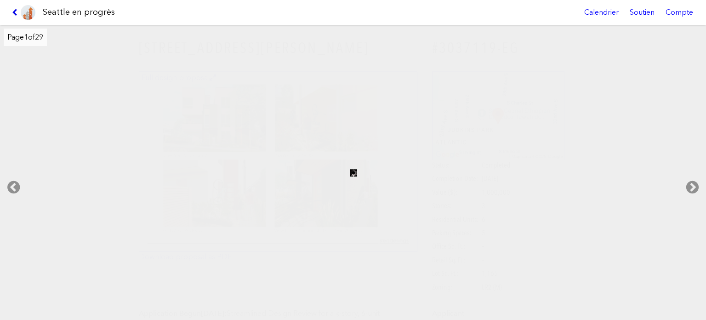
click at [12, 11] on icon at bounding box center [16, 12] width 9 height 7
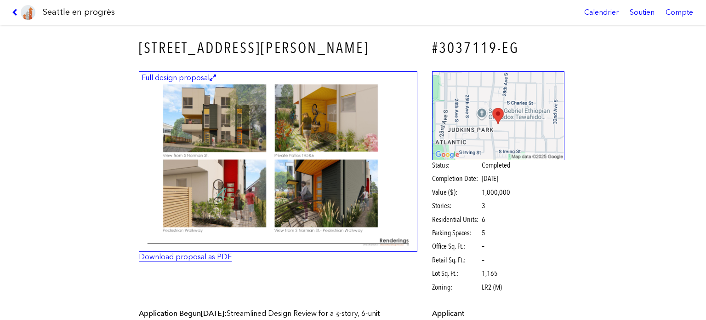
click at [218, 256] on link "Download proposal as PDF" at bounding box center [185, 256] width 93 height 9
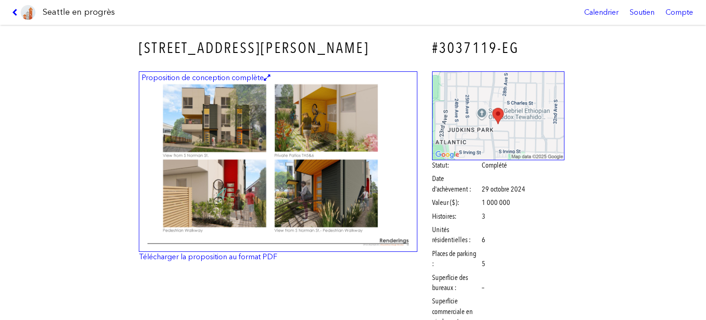
click at [10, 11] on link at bounding box center [23, 12] width 31 height 25
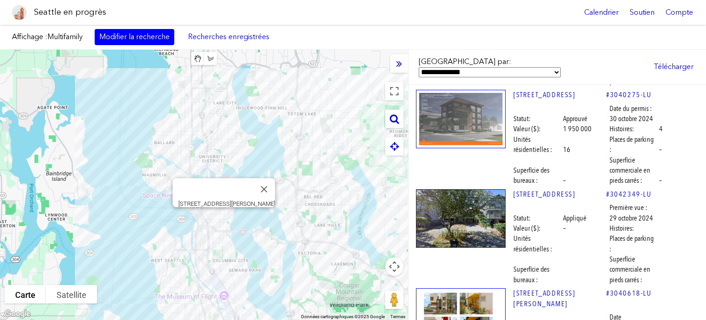
scroll to position [13057, 0]
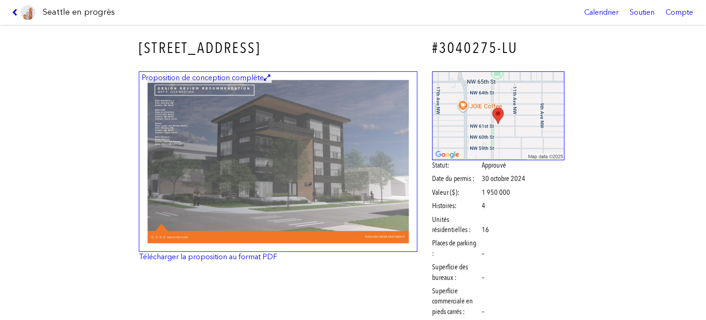
click at [15, 11] on icon at bounding box center [16, 12] width 9 height 7
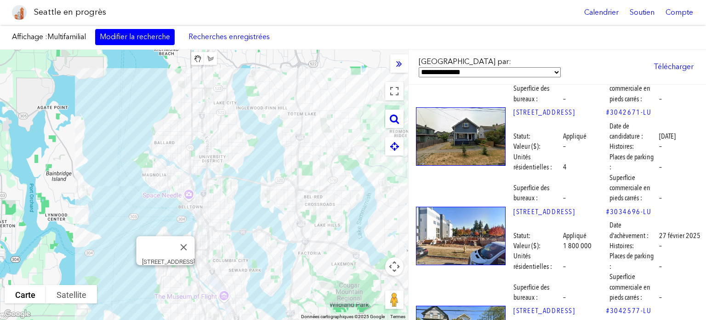
scroll to position [8826, 0]
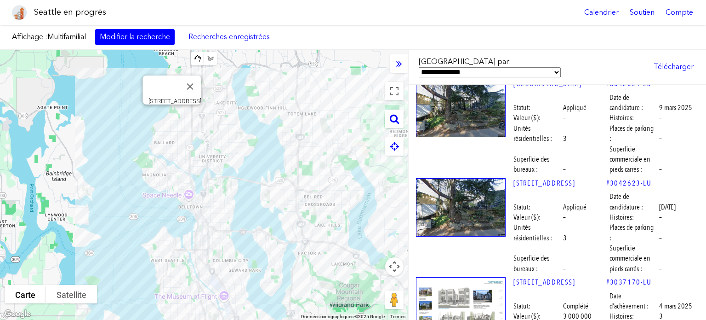
click at [472, 277] on img at bounding box center [461, 306] width 90 height 58
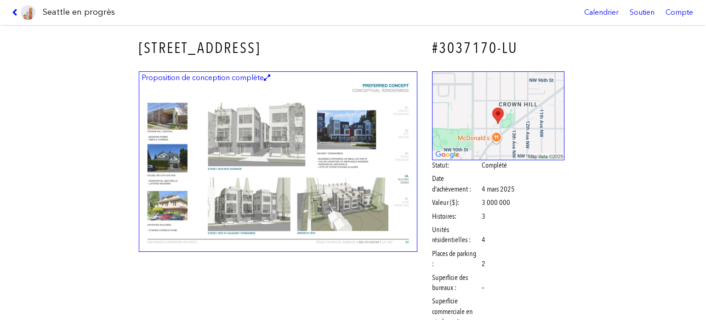
click at [240, 154] on img at bounding box center [278, 161] width 279 height 181
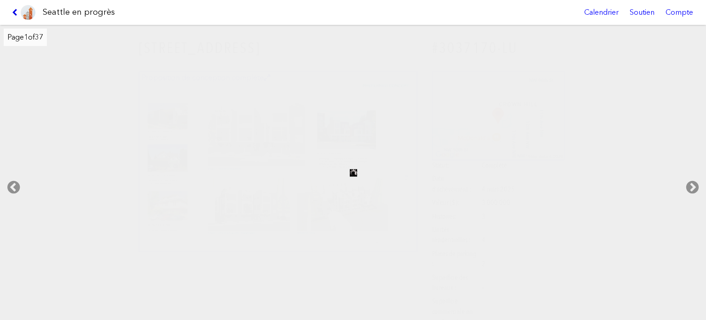
click at [15, 11] on icon at bounding box center [16, 12] width 9 height 7
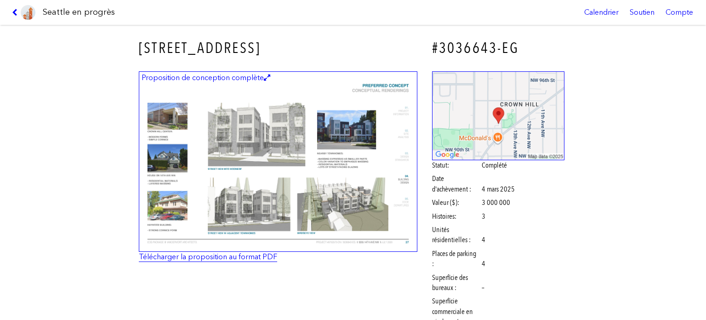
click at [243, 260] on font "Télécharger la proposition au format PDF" at bounding box center [208, 256] width 138 height 9
drag, startPoint x: 15, startPoint y: 8, endPoint x: 291, endPoint y: 52, distance: 279.4
click at [15, 8] on link at bounding box center [23, 12] width 31 height 25
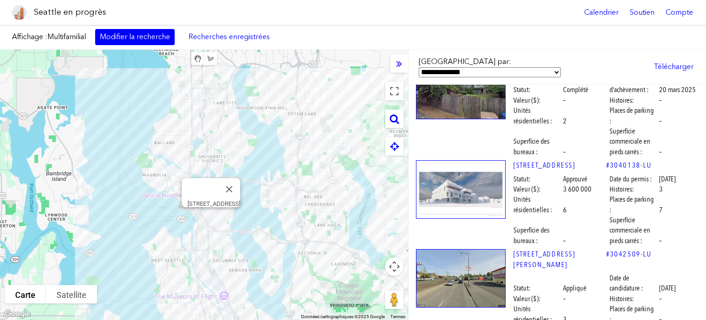
scroll to position [8366, 0]
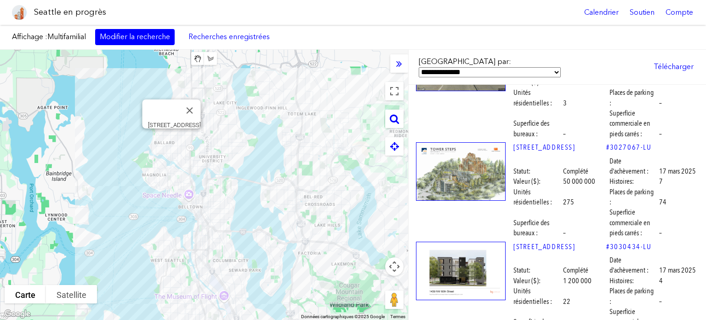
click at [454, 241] on img at bounding box center [461, 270] width 90 height 58
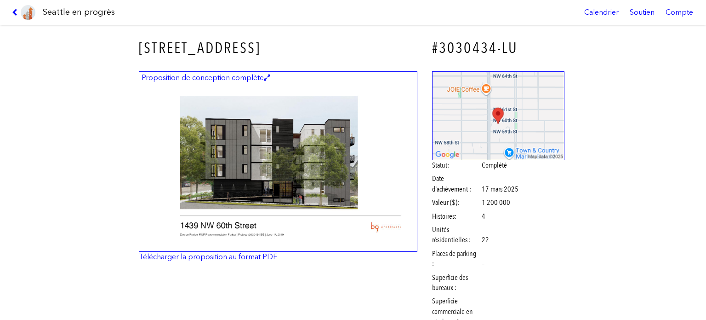
click at [11, 11] on link at bounding box center [23, 12] width 31 height 25
